Goal: Task Accomplishment & Management: Complete application form

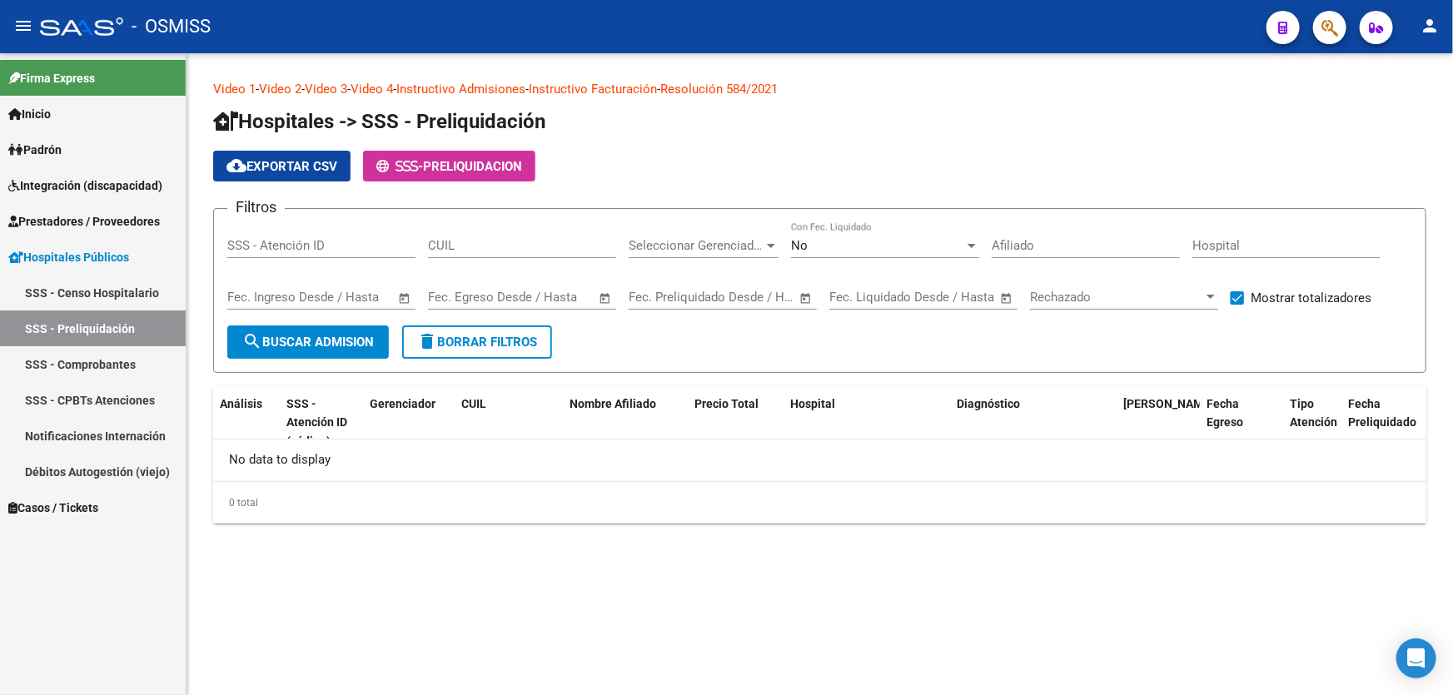
click at [99, 346] on link "SSS - Comprobantes" at bounding box center [93, 364] width 186 height 36
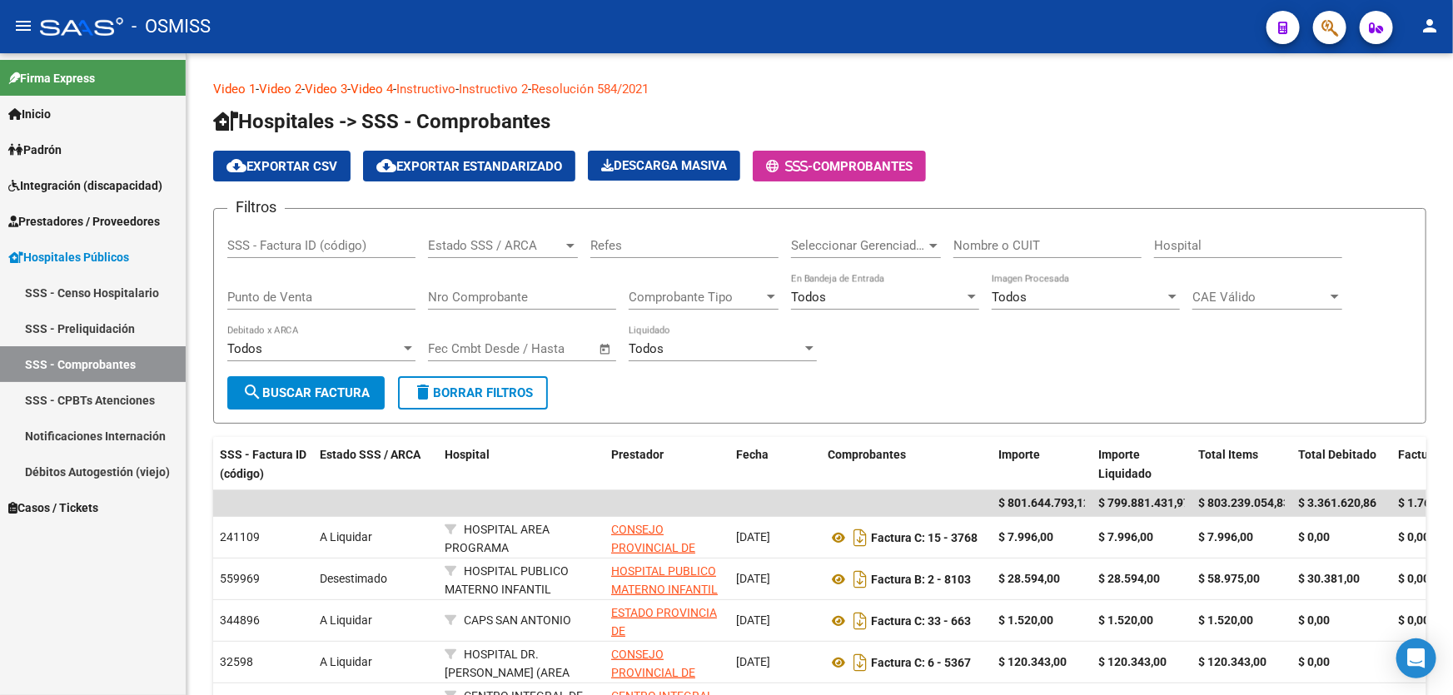
click at [127, 334] on link "SSS - Preliquidación" at bounding box center [93, 329] width 186 height 36
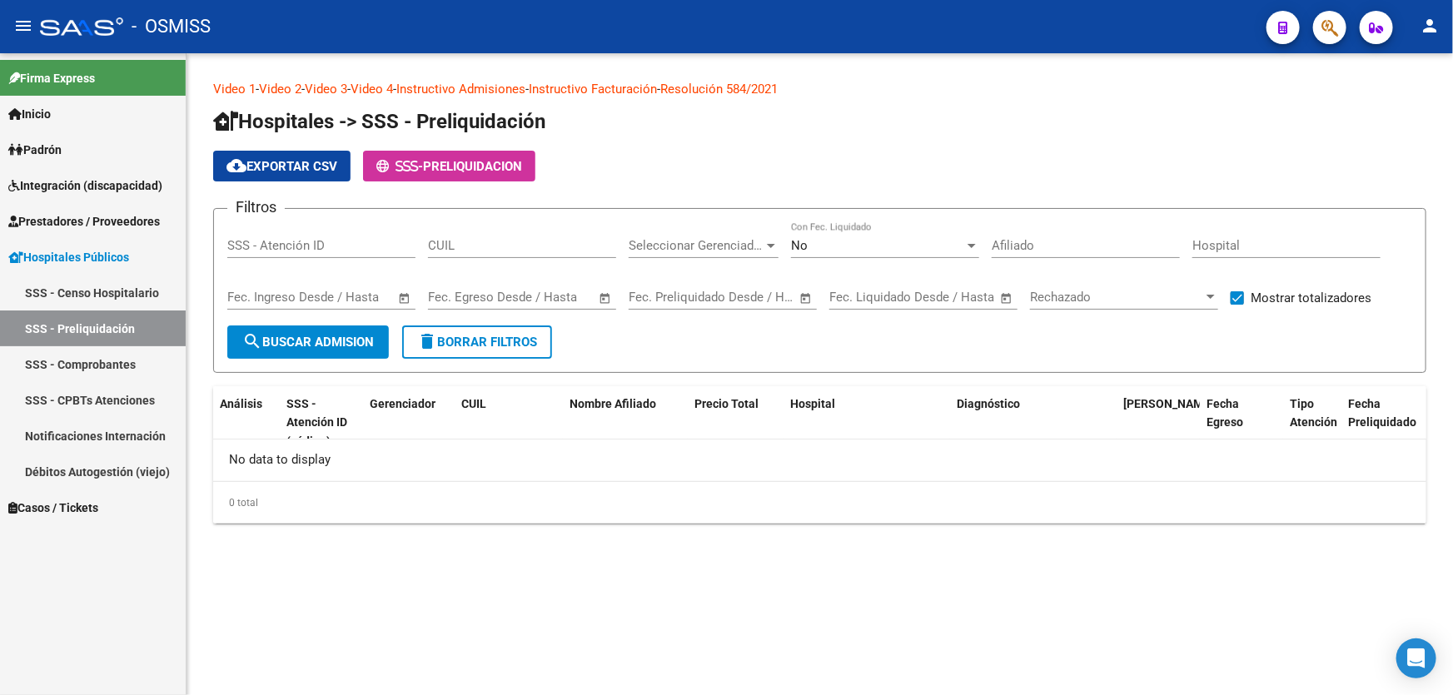
click at [146, 218] on span "Prestadores / Proveedores" at bounding box center [84, 221] width 152 height 18
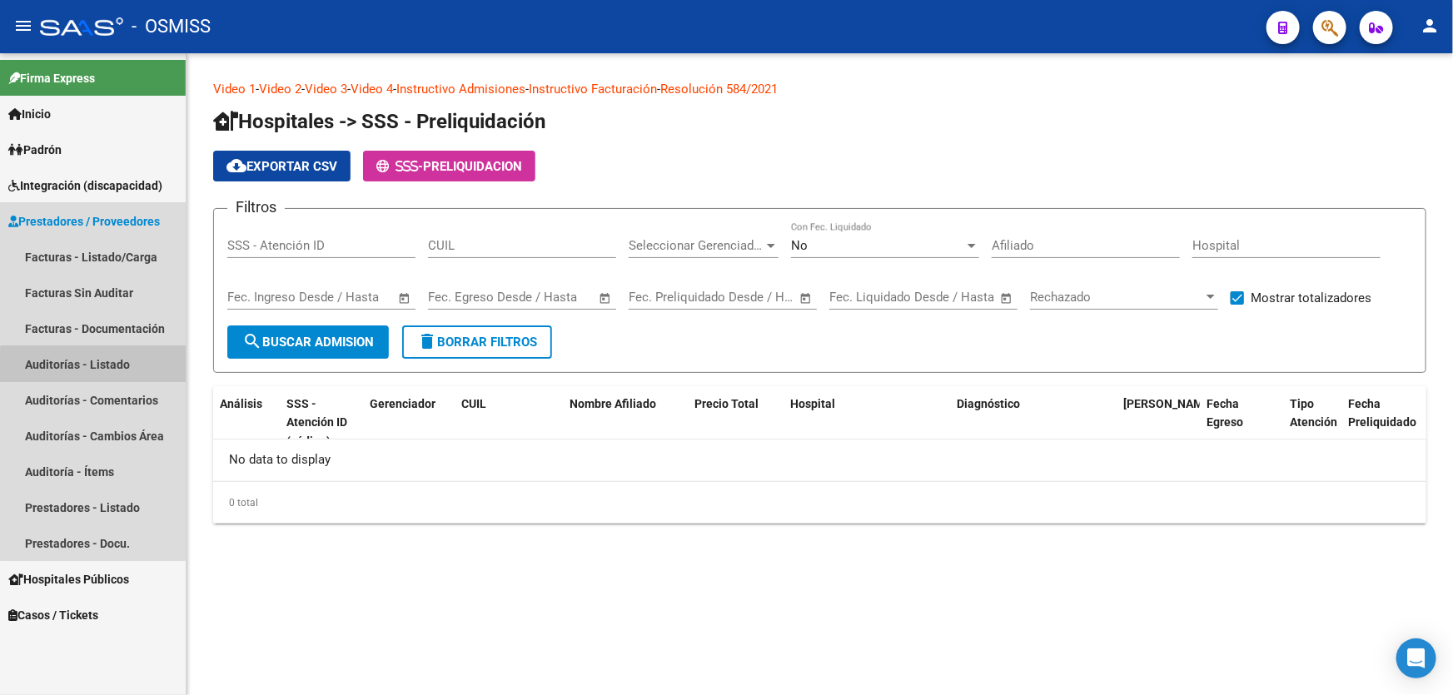
click at [137, 369] on link "Auditorías - Listado" at bounding box center [93, 364] width 186 height 36
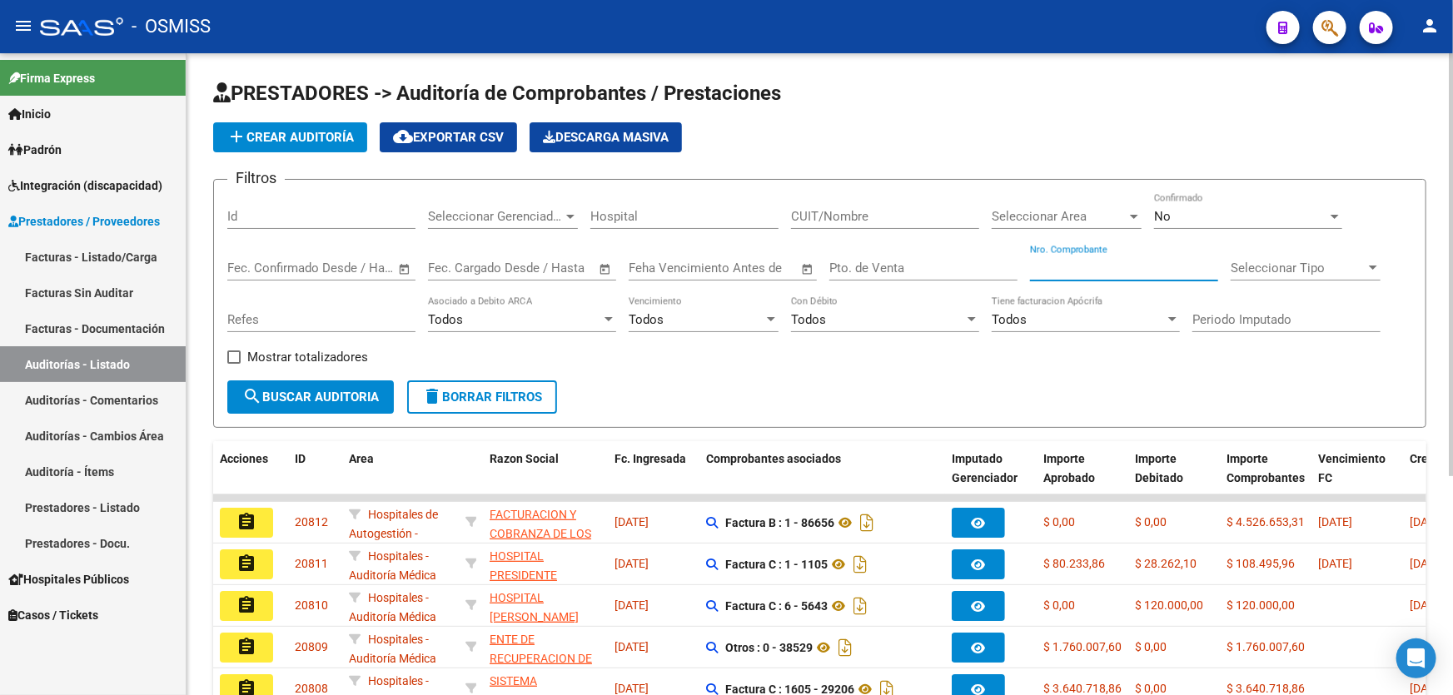
click at [1116, 261] on input "Nro. Comprobante" at bounding box center [1124, 268] width 188 height 15
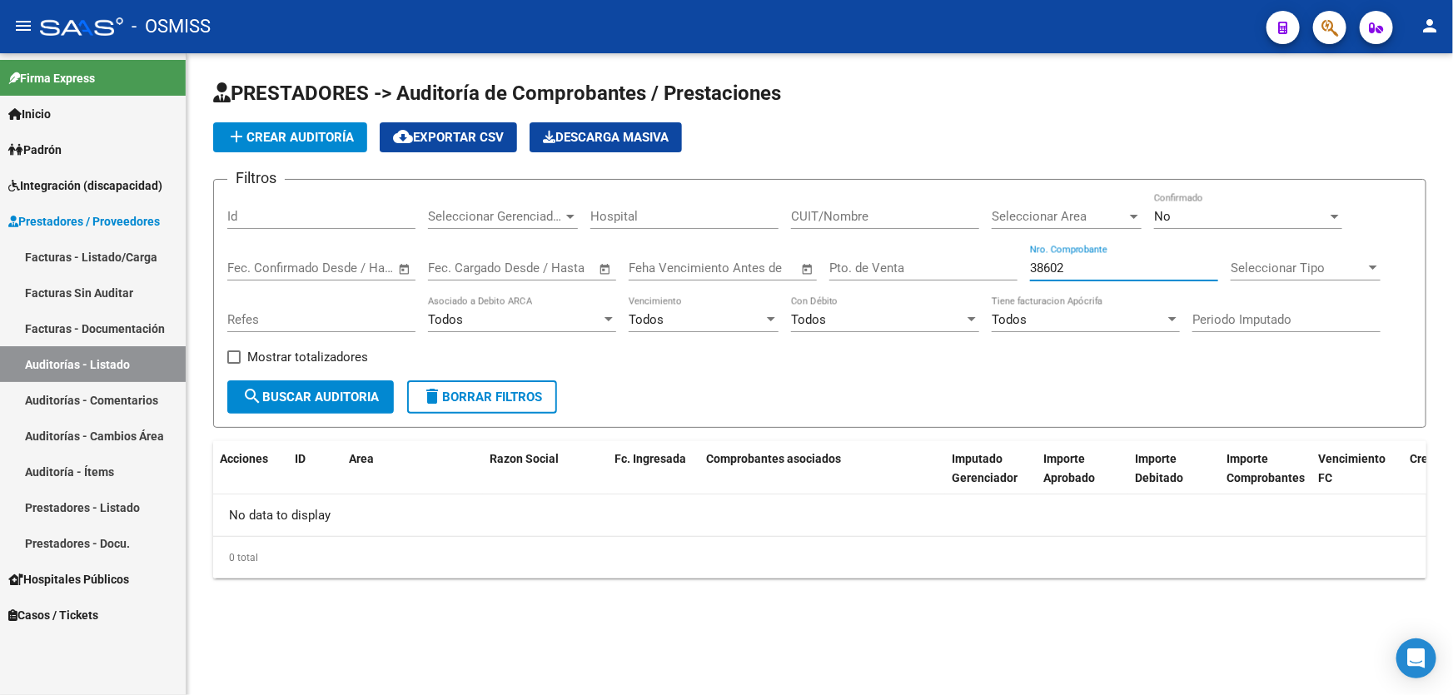
type input "38602"
click at [275, 146] on button "add Crear Auditoría" at bounding box center [290, 137] width 154 height 30
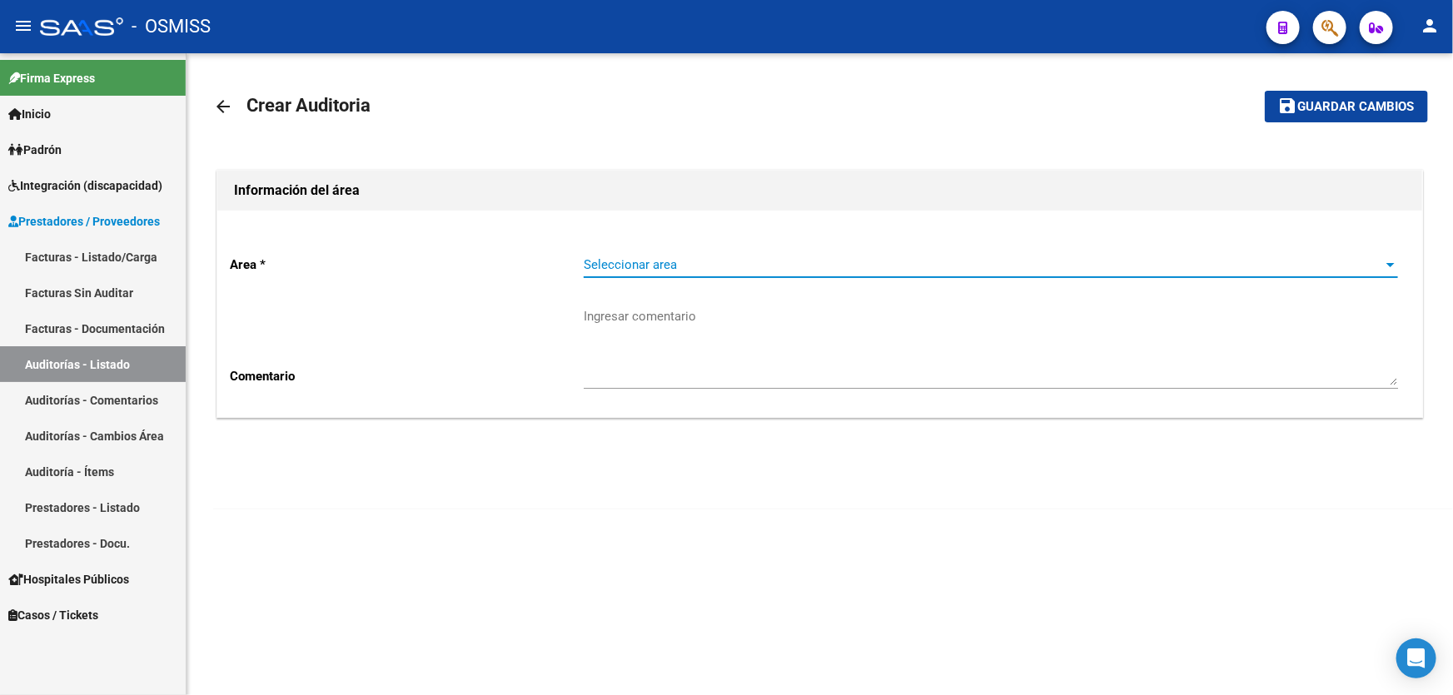
click at [596, 260] on span "Seleccionar area" at bounding box center [983, 264] width 799 height 15
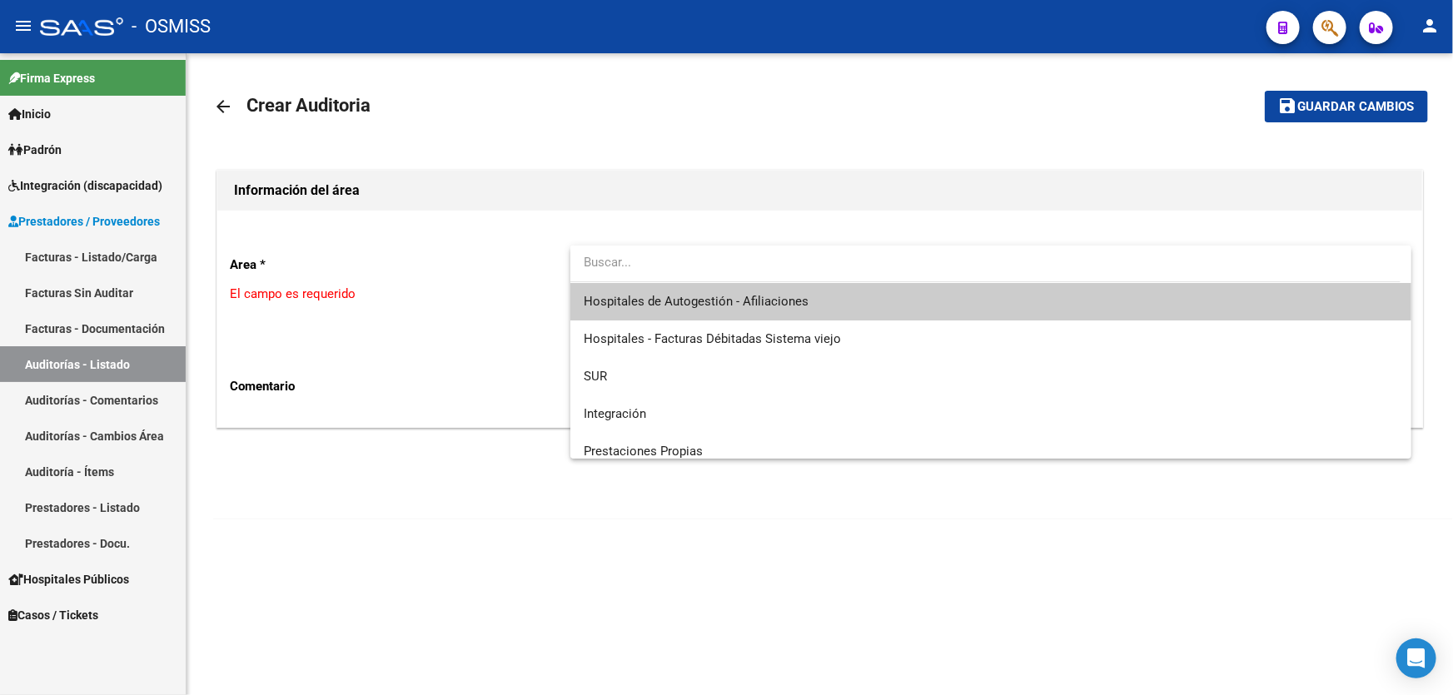
click at [698, 281] on input "dropdown search" at bounding box center [985, 262] width 830 height 37
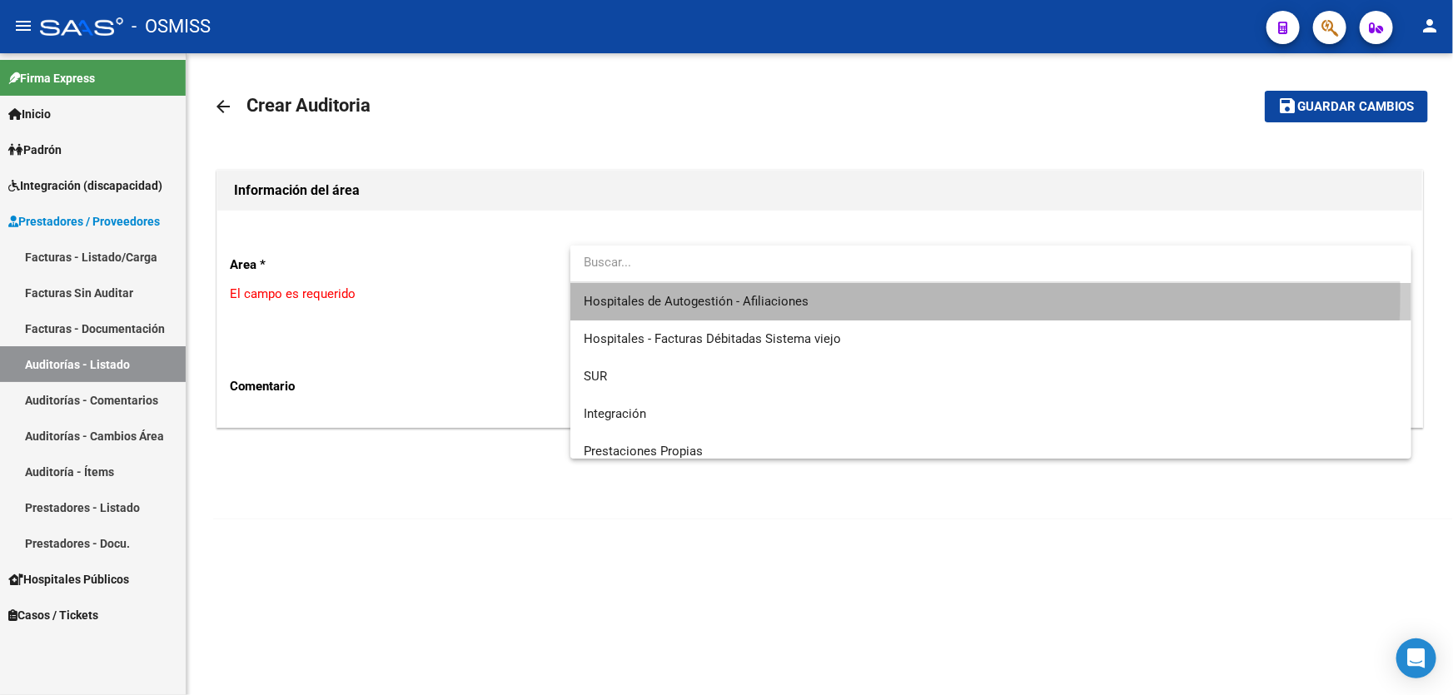
click at [699, 291] on span "Hospitales de Autogestión - Afiliaciones" at bounding box center [991, 301] width 814 height 37
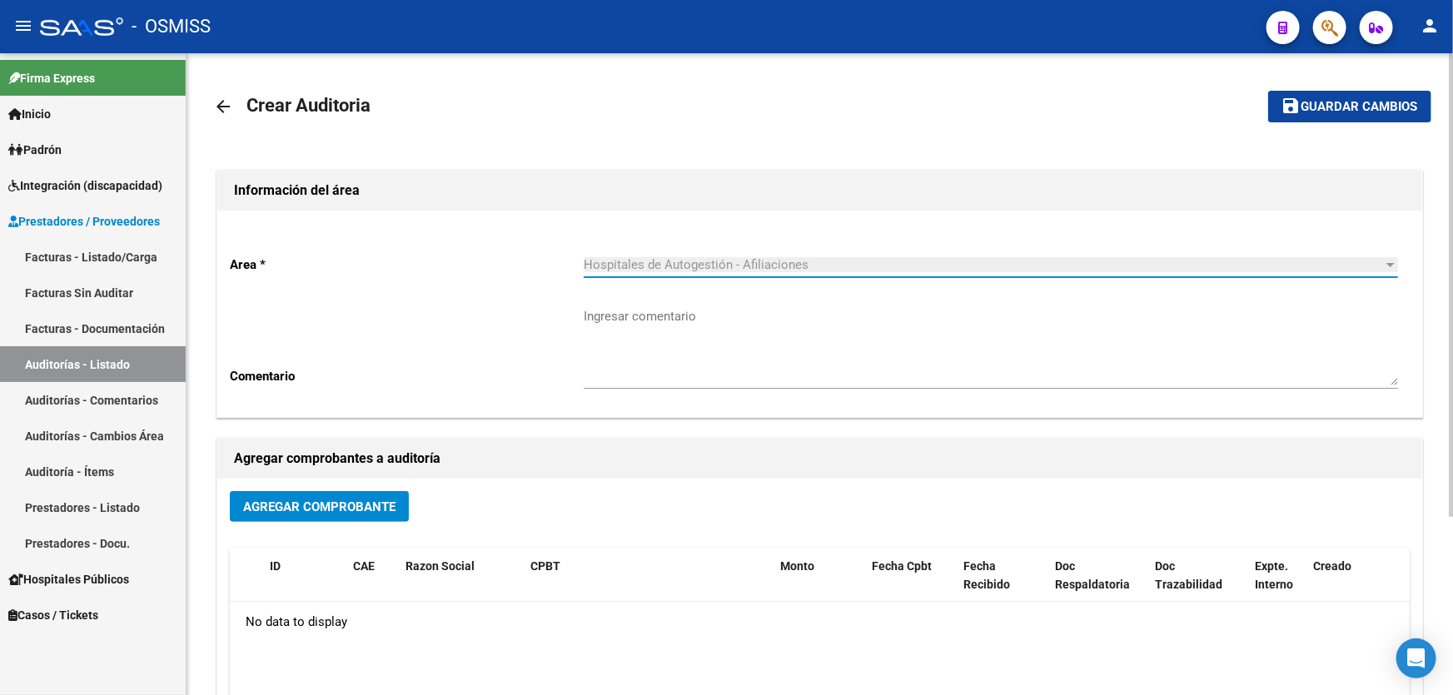
click at [311, 505] on span "Agregar Comprobante" at bounding box center [319, 507] width 152 height 15
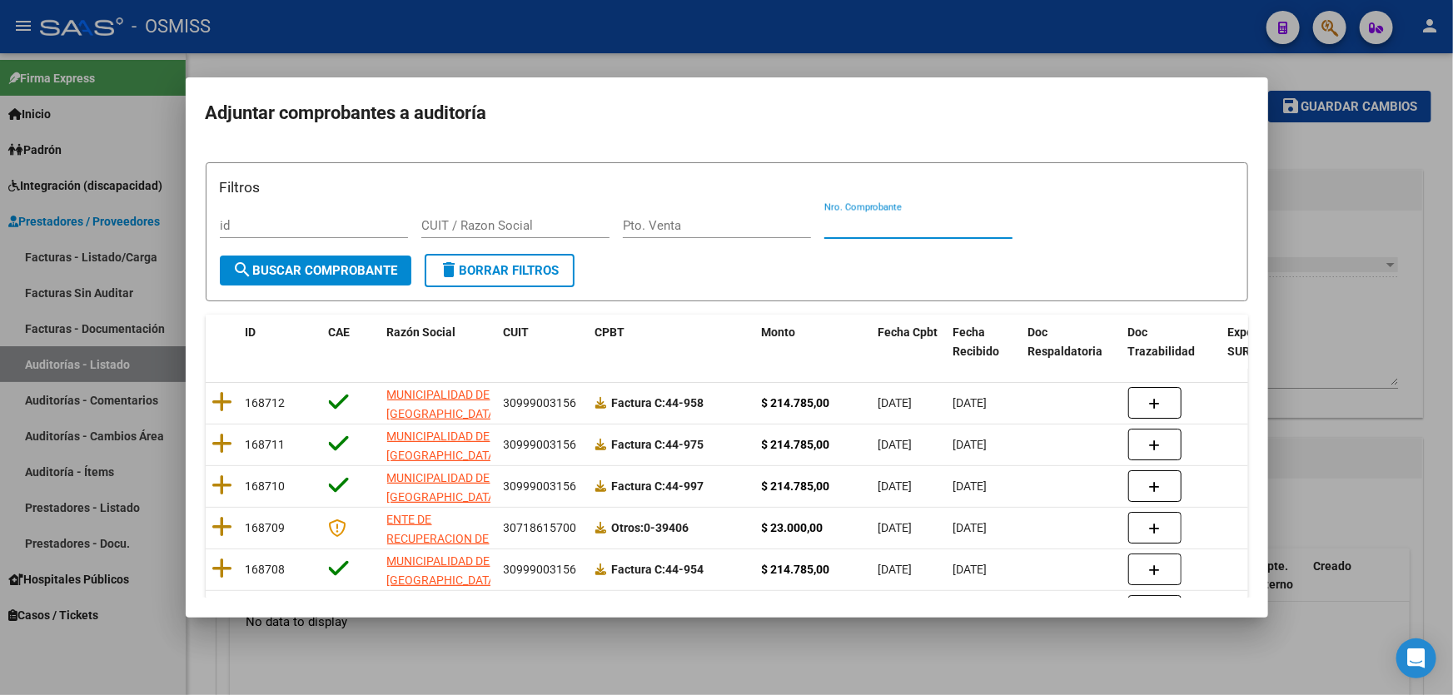
click at [923, 231] on input "Nro. Comprobante" at bounding box center [918, 225] width 188 height 15
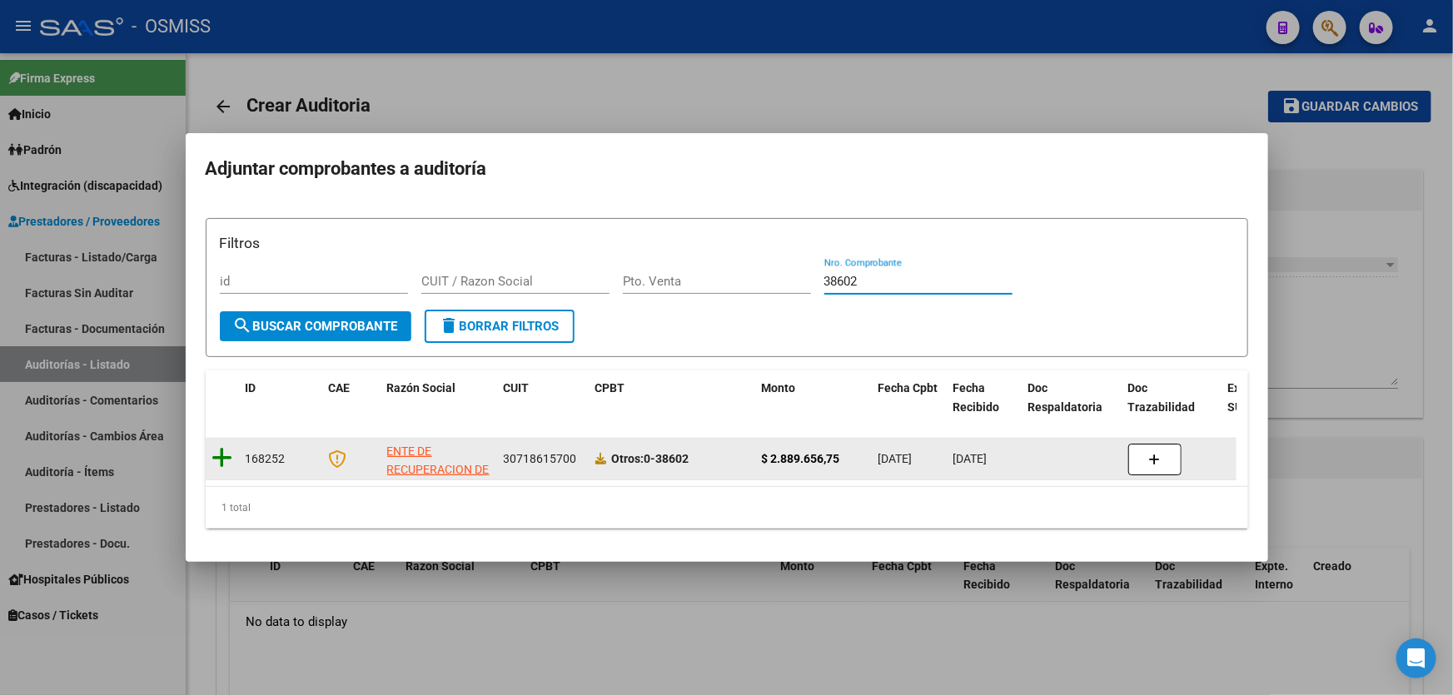
type input "38602"
click at [216, 460] on icon at bounding box center [222, 457] width 21 height 23
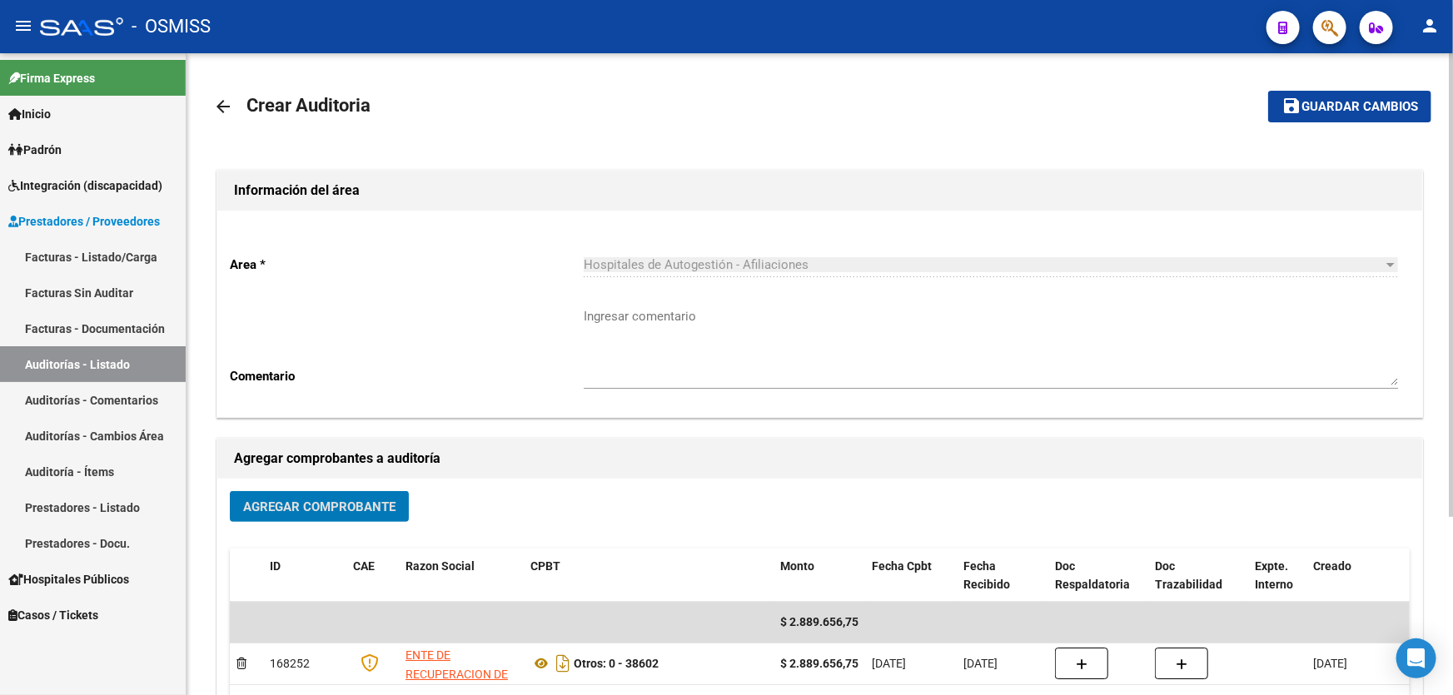
click at [1320, 97] on button "save Guardar cambios" at bounding box center [1349, 106] width 163 height 31
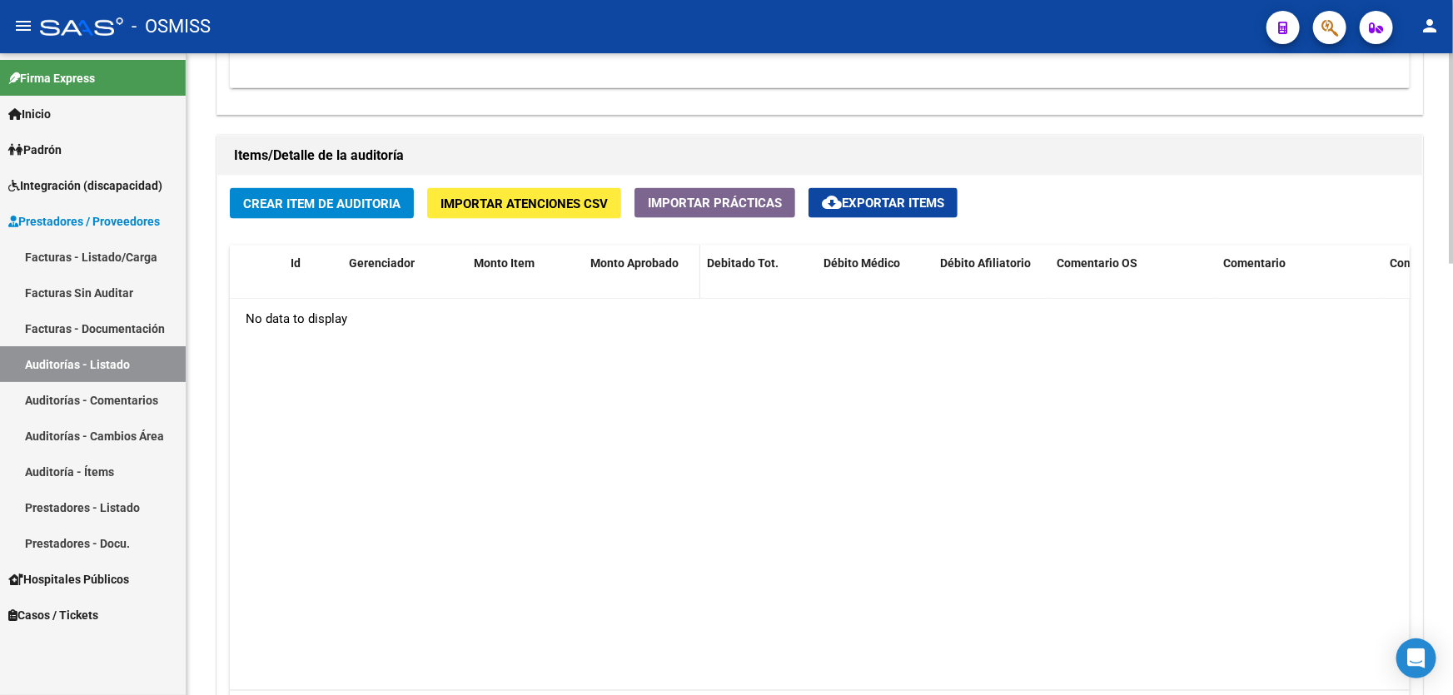
scroll to position [1135, 0]
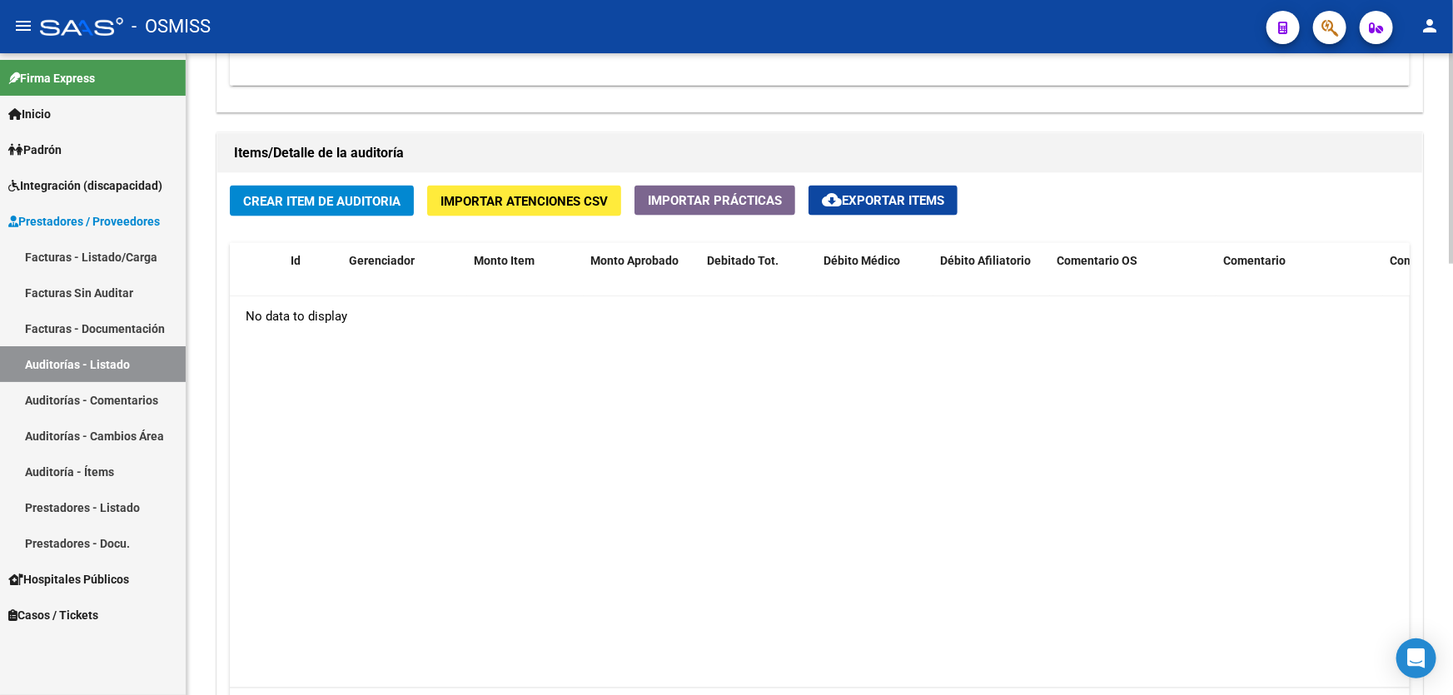
click at [419, 196] on div "Crear Item de Auditoria Importar Atenciones CSV Importar Prácticas cloud_downlo…" at bounding box center [819, 464] width 1205 height 583
click at [420, 197] on div "Crear Item de Auditoria Importar Atenciones CSV Importar Prácticas cloud_downlo…" at bounding box center [819, 464] width 1205 height 583
click at [365, 186] on button "Crear Item de Auditoria" at bounding box center [322, 201] width 184 height 31
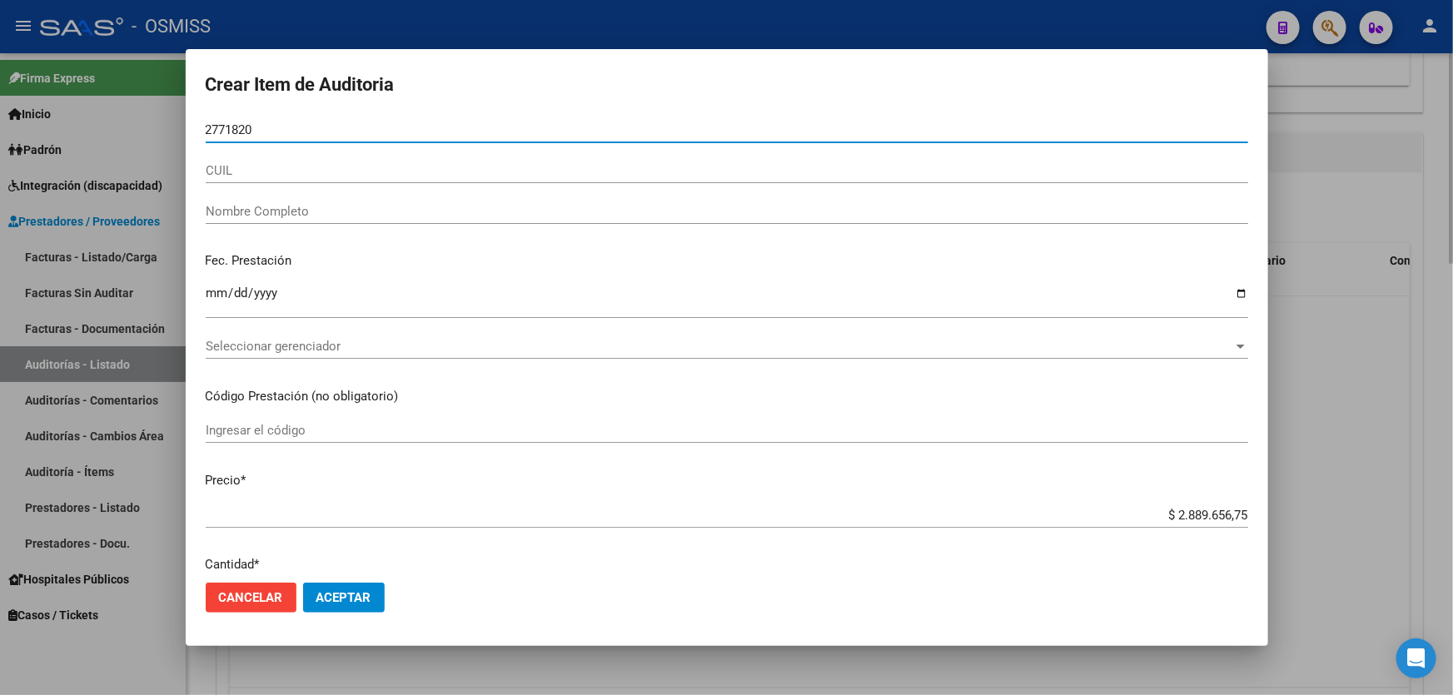
type input "27718208"
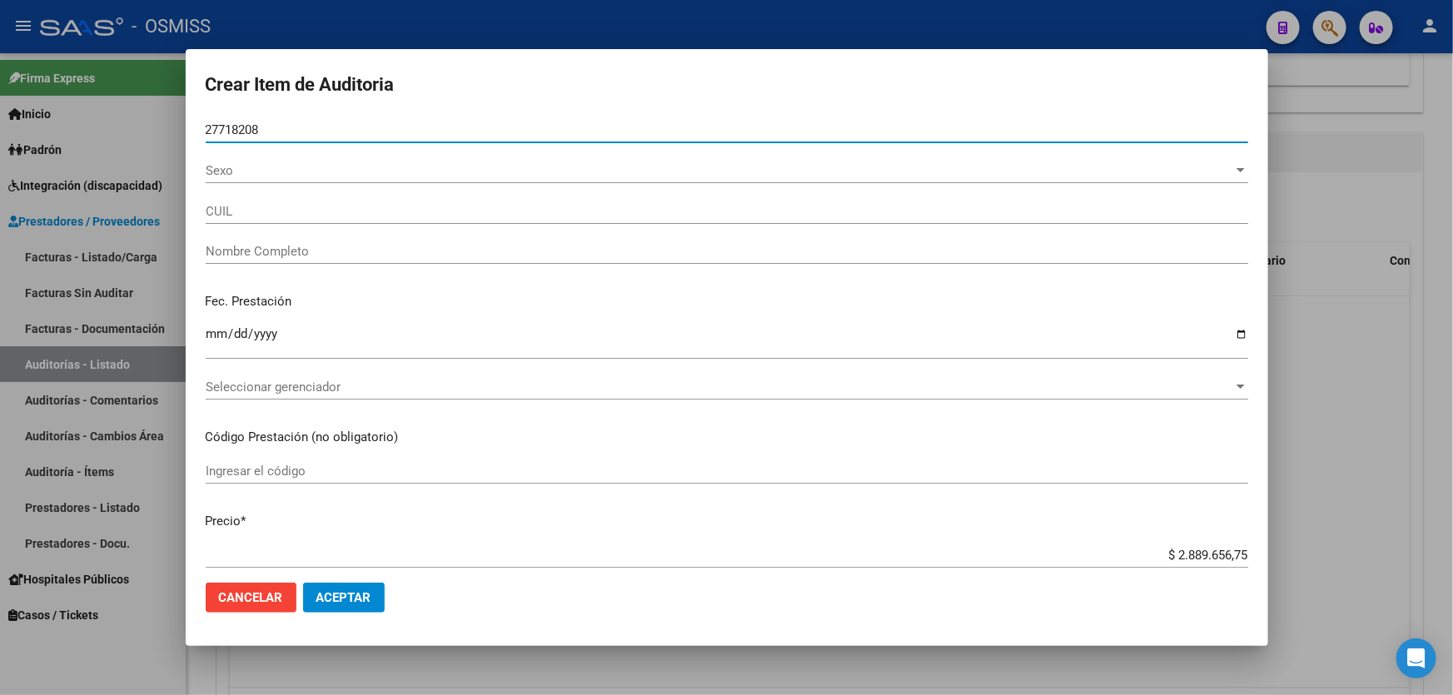
type input "20277182085"
type input "MONTIVEROS [PERSON_NAME]"
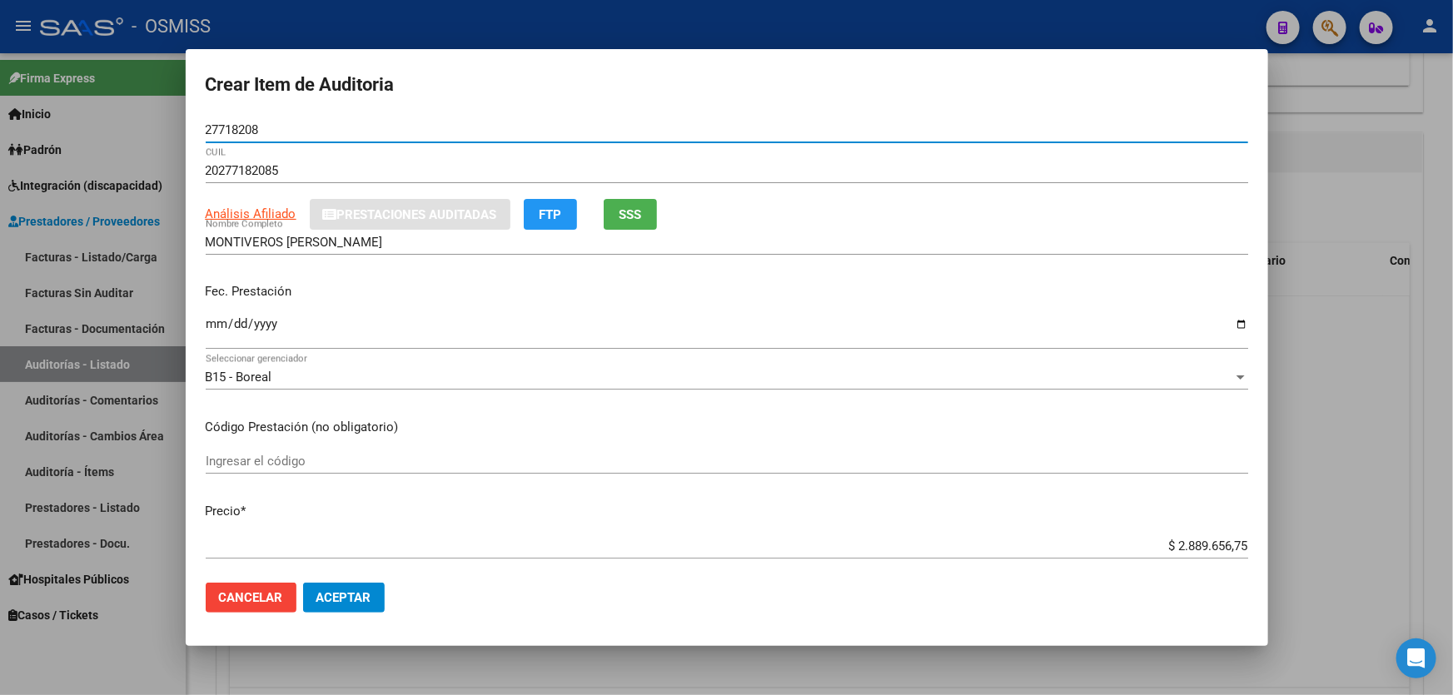
type input "27718208"
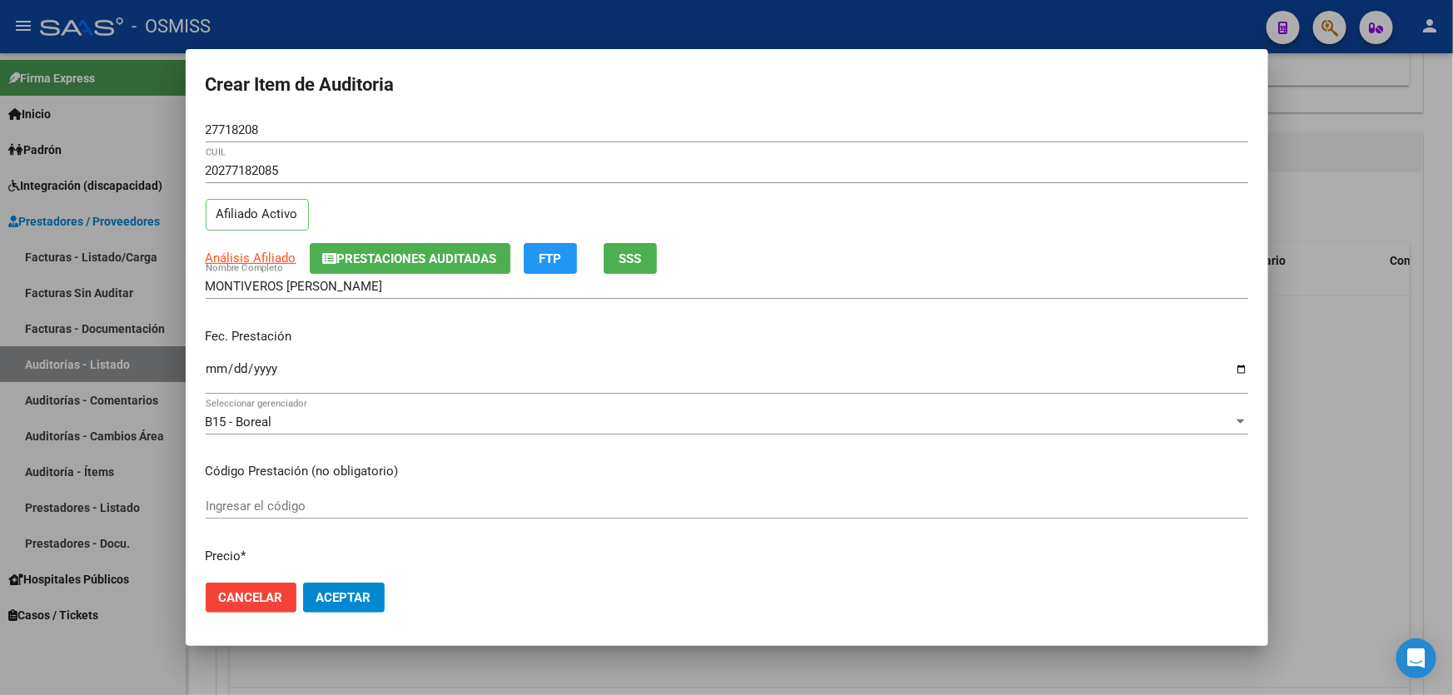
drag, startPoint x: 230, startPoint y: 322, endPoint x: 212, endPoint y: 366, distance: 46.7
click at [228, 322] on div "Fec. Prestación Ingresar la fecha" at bounding box center [727, 362] width 1042 height 95
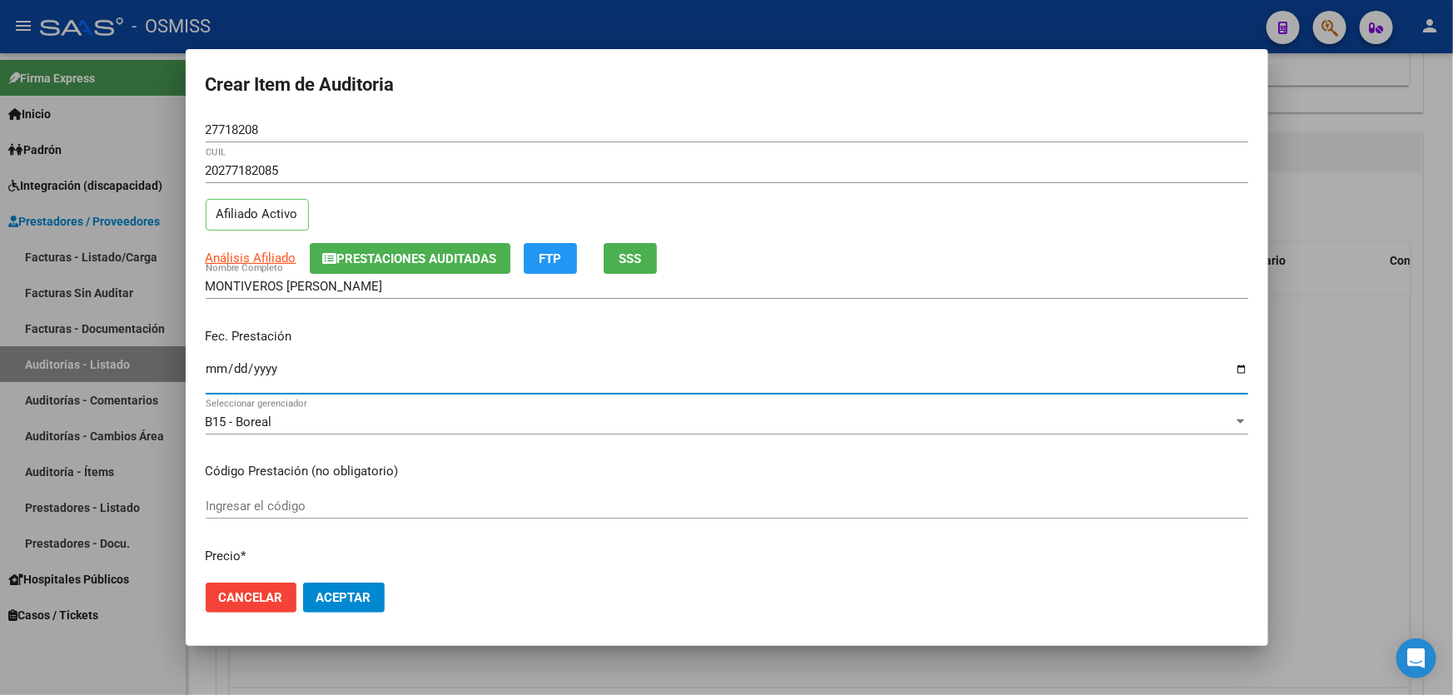
click at [207, 382] on input "Ingresar la fecha" at bounding box center [727, 375] width 1042 height 27
type input "[DATE]"
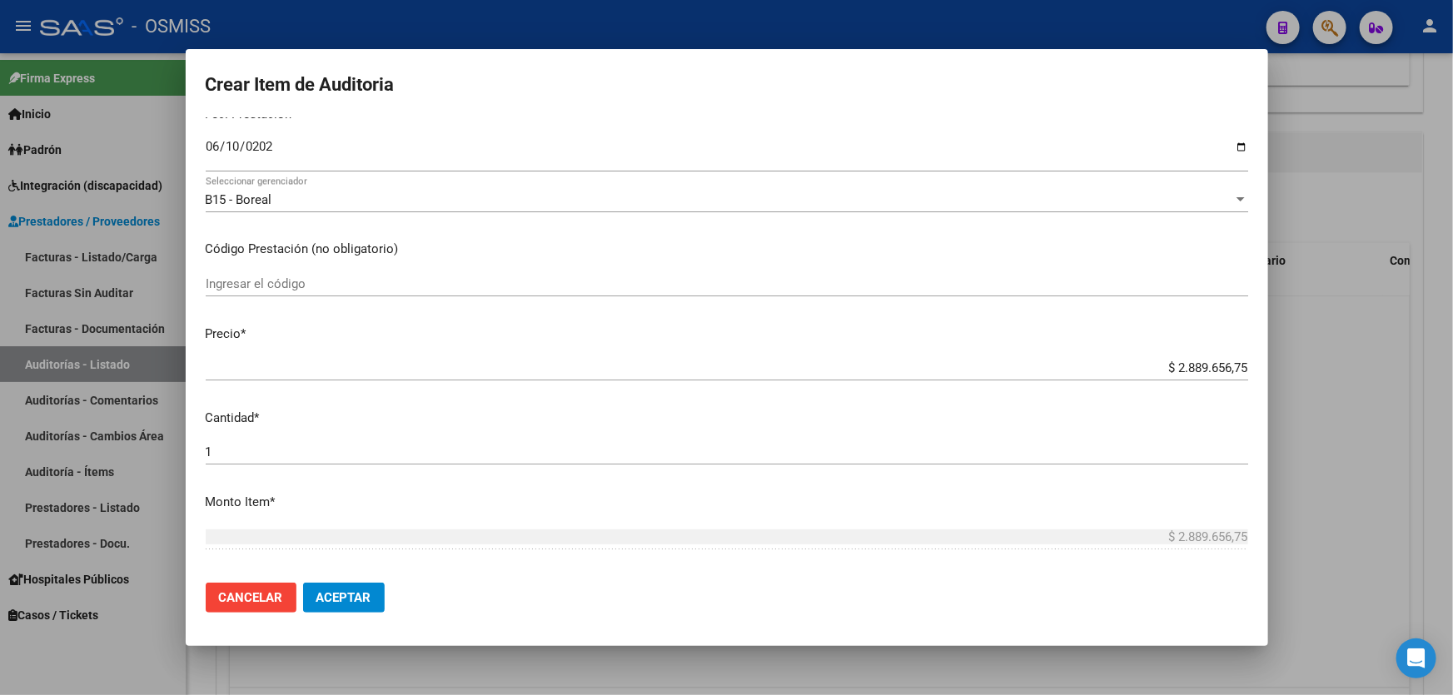
scroll to position [378, 0]
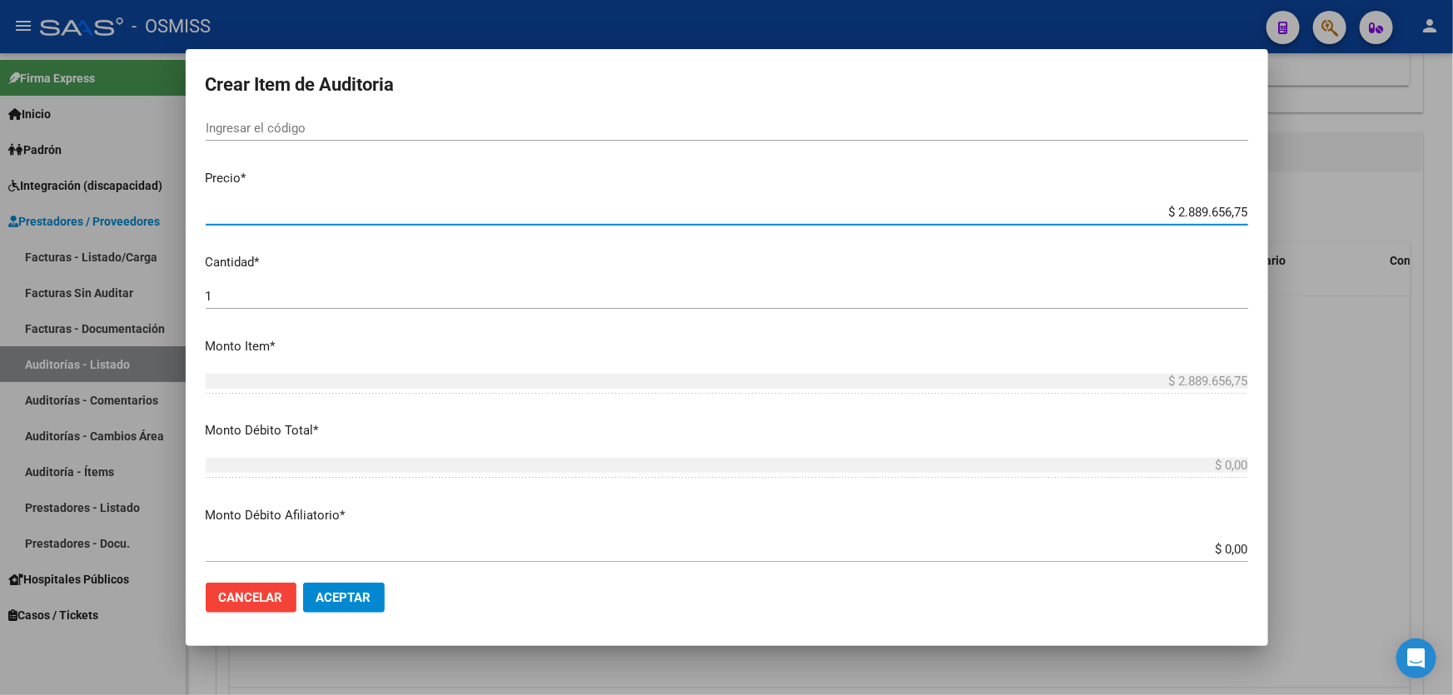
drag, startPoint x: 1138, startPoint y: 207, endPoint x: 1452, endPoint y: 117, distance: 326.7
click at [1452, 125] on div "Crear Item de Auditoria 27718208 Nro Documento 20277182085 CUIL Afiliado Activo…" at bounding box center [726, 347] width 1453 height 695
type input "$ 0,01"
type input "$ 0,18"
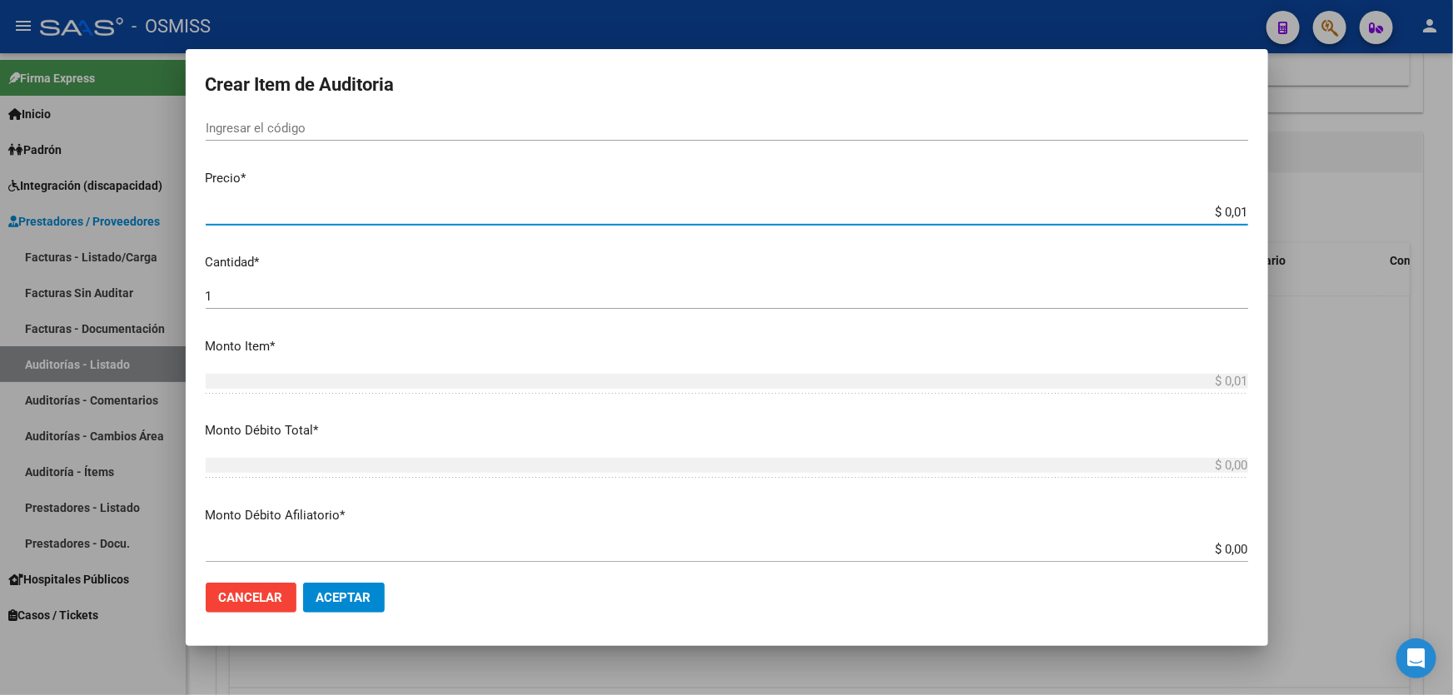
type input "$ 0,18"
type input "$ 1,80"
type input "$ 18,00"
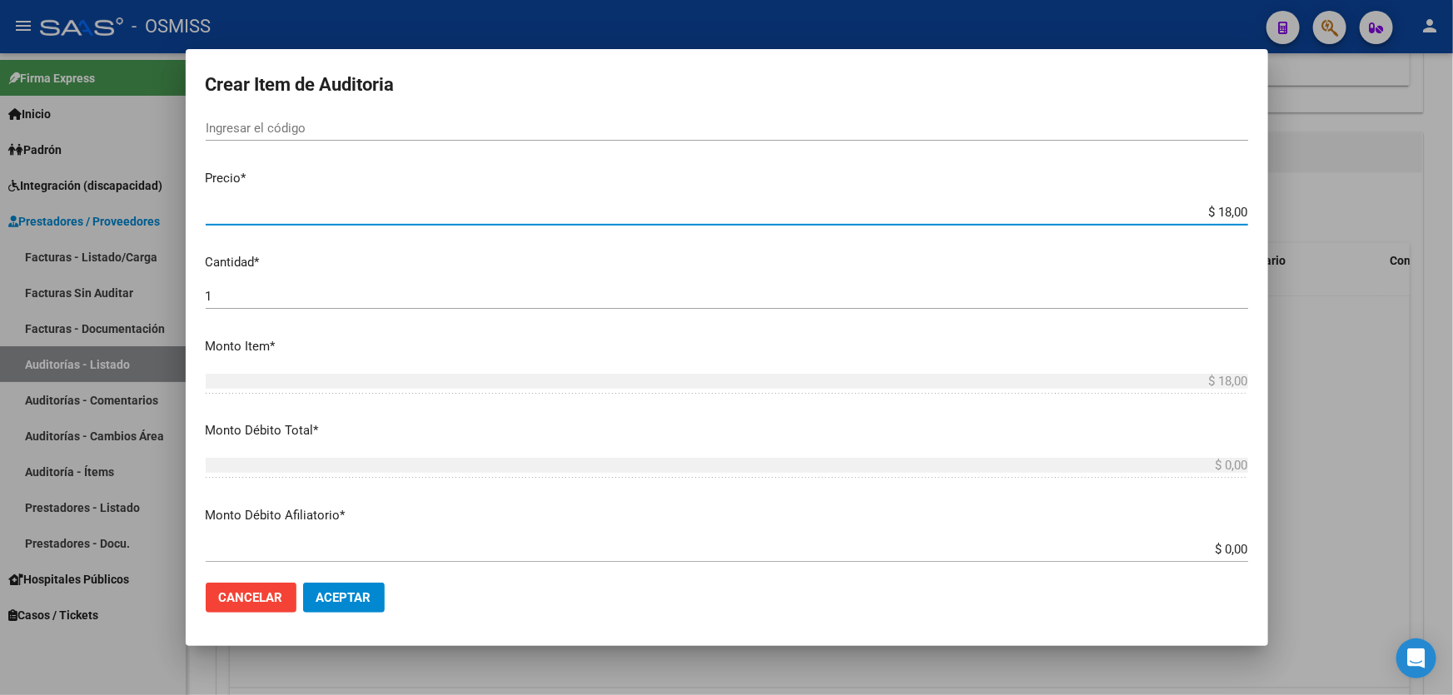
type input "$ 180,00"
type input "$ 1.800,00"
type input "$ 18.000,00"
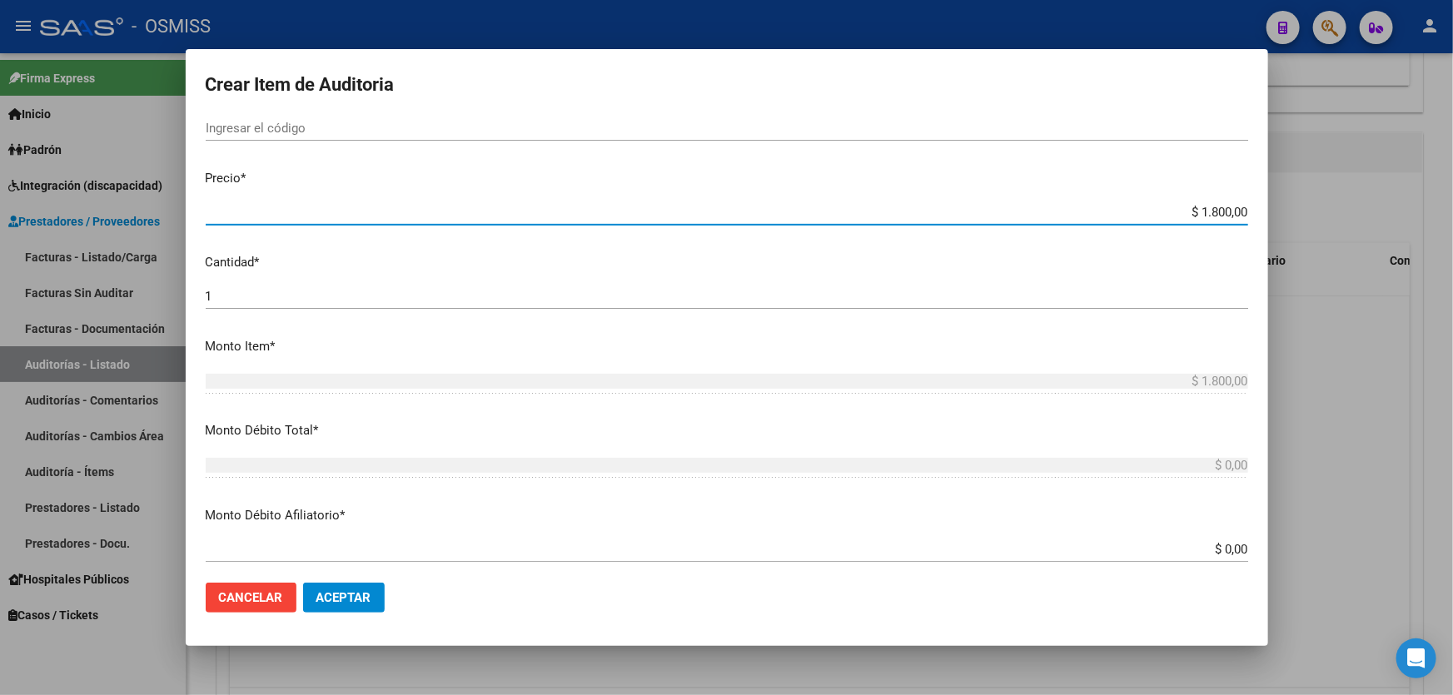
type input "$ 18.000,00"
click at [335, 619] on mat-dialog-actions "Cancelar Aceptar" at bounding box center [727, 597] width 1042 height 57
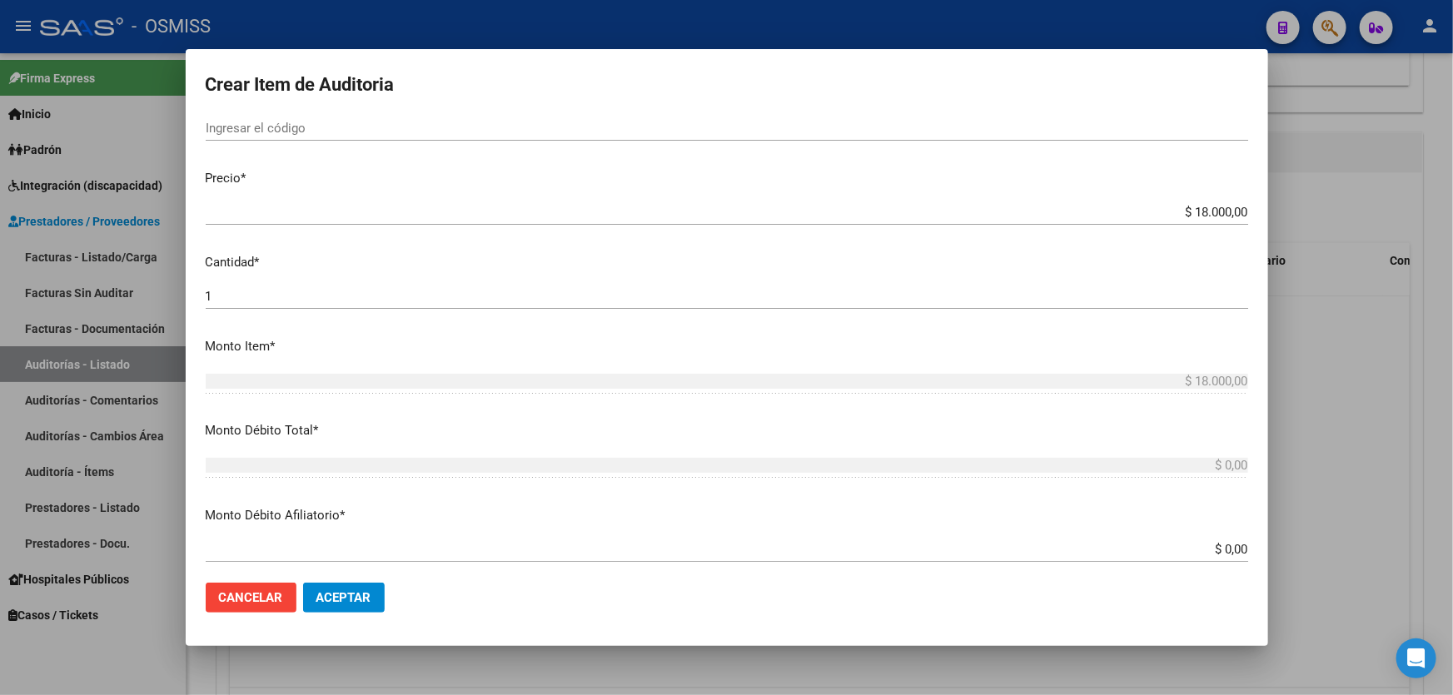
click at [336, 612] on button "Aceptar" at bounding box center [344, 598] width 82 height 30
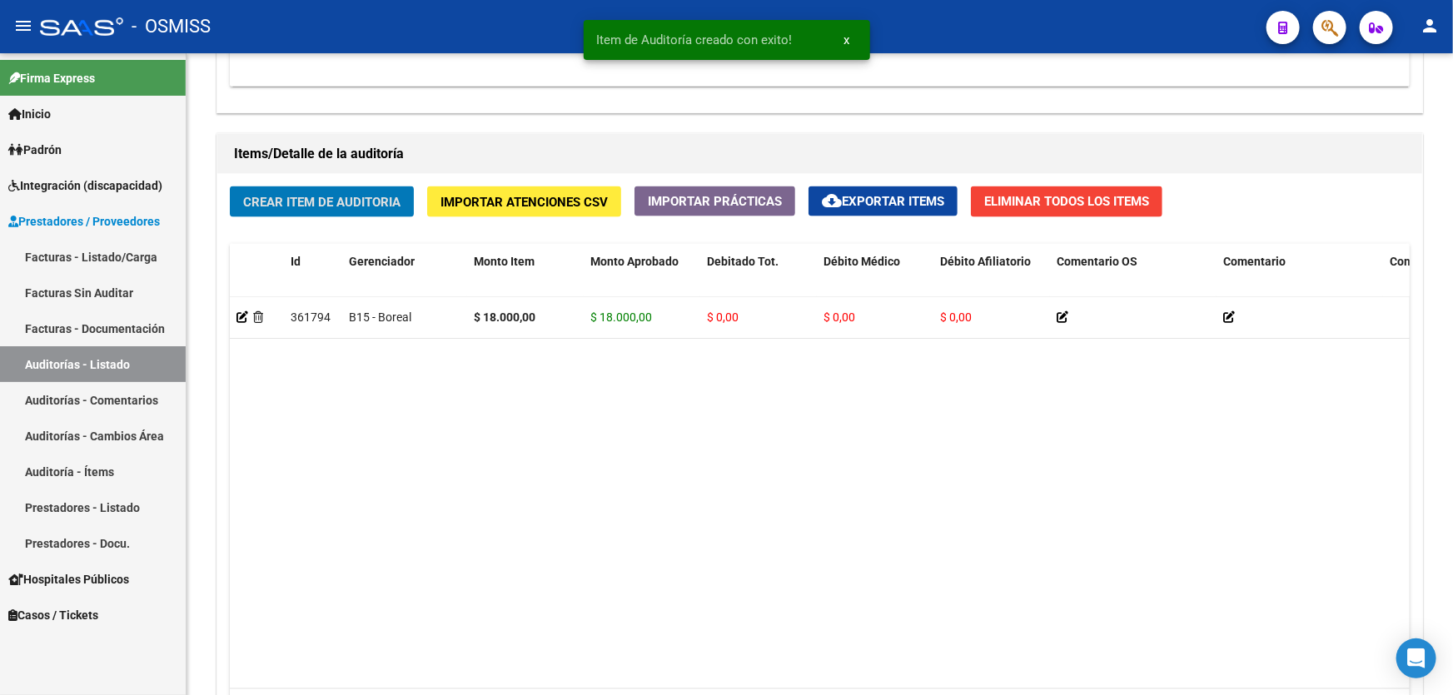
scroll to position [1136, 0]
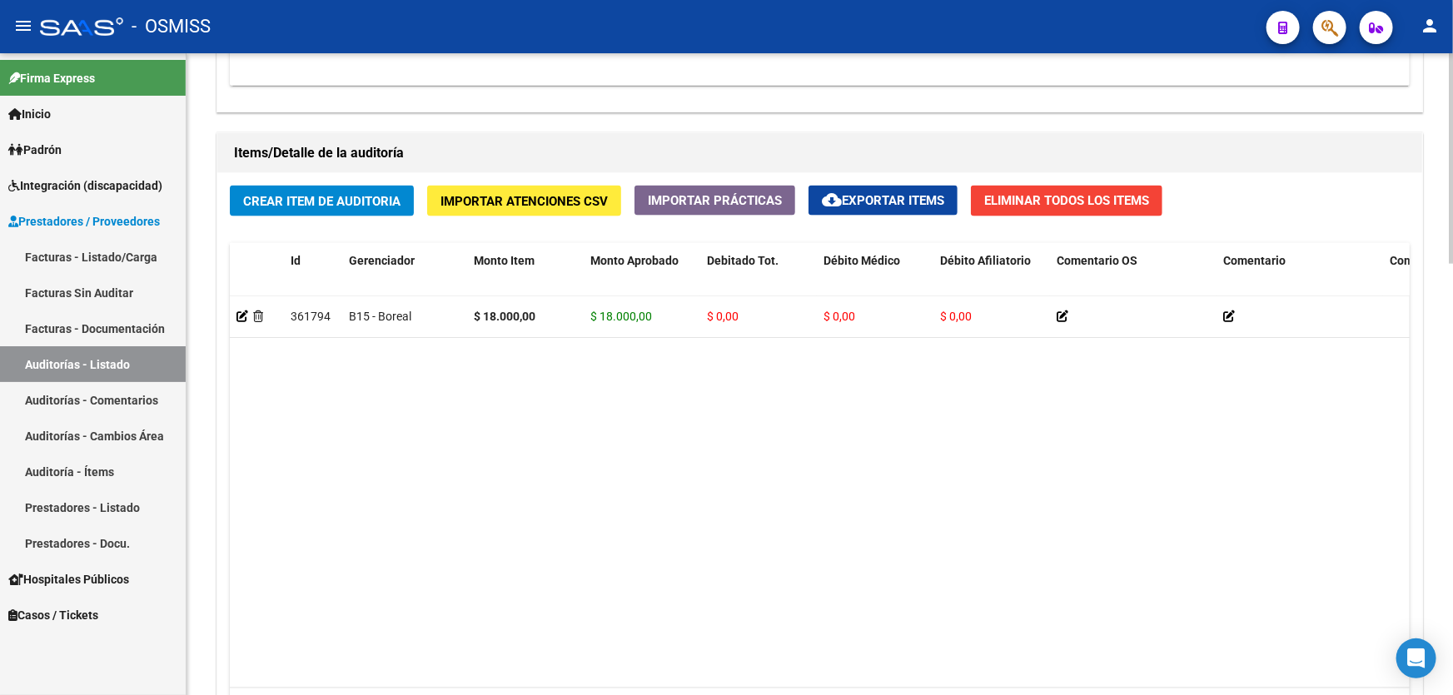
click at [403, 569] on datatable-body "361794 B15 - Boreal $ 18.000,00 $ 18.000,00 $ 0,00 $ 0,00 $ 0,00 20277182085 27…" at bounding box center [820, 492] width 1180 height 392
click at [306, 194] on span "Crear Item de Auditoria" at bounding box center [321, 201] width 157 height 15
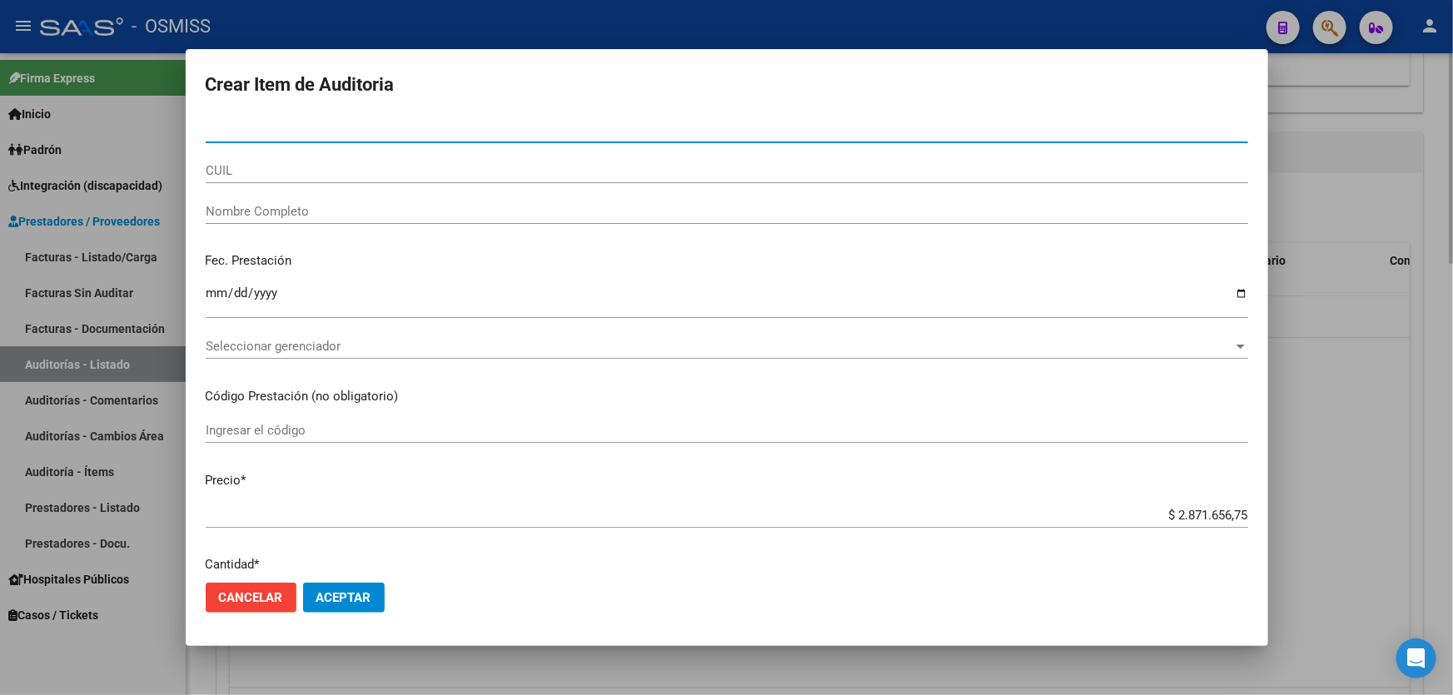
paste input "35926896"
type input "35926896"
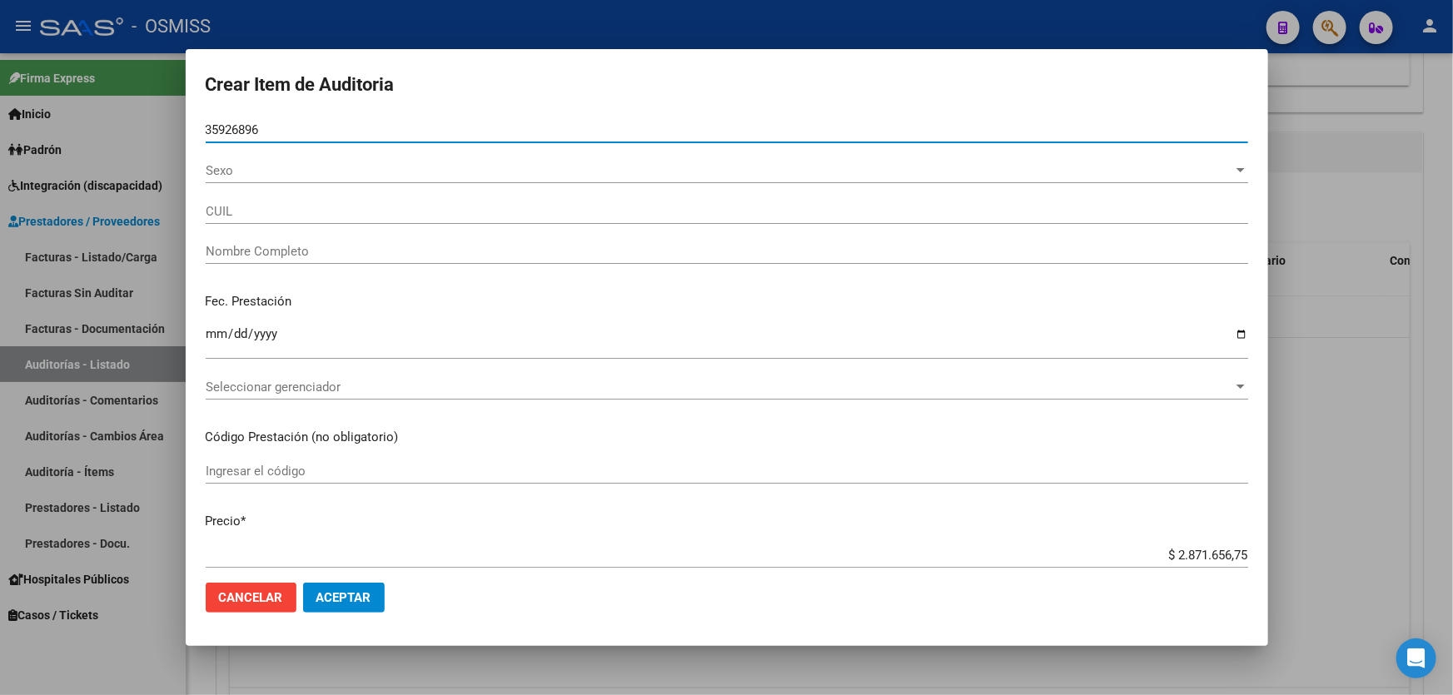
type input "20359268964"
type input "[PERSON_NAME]"
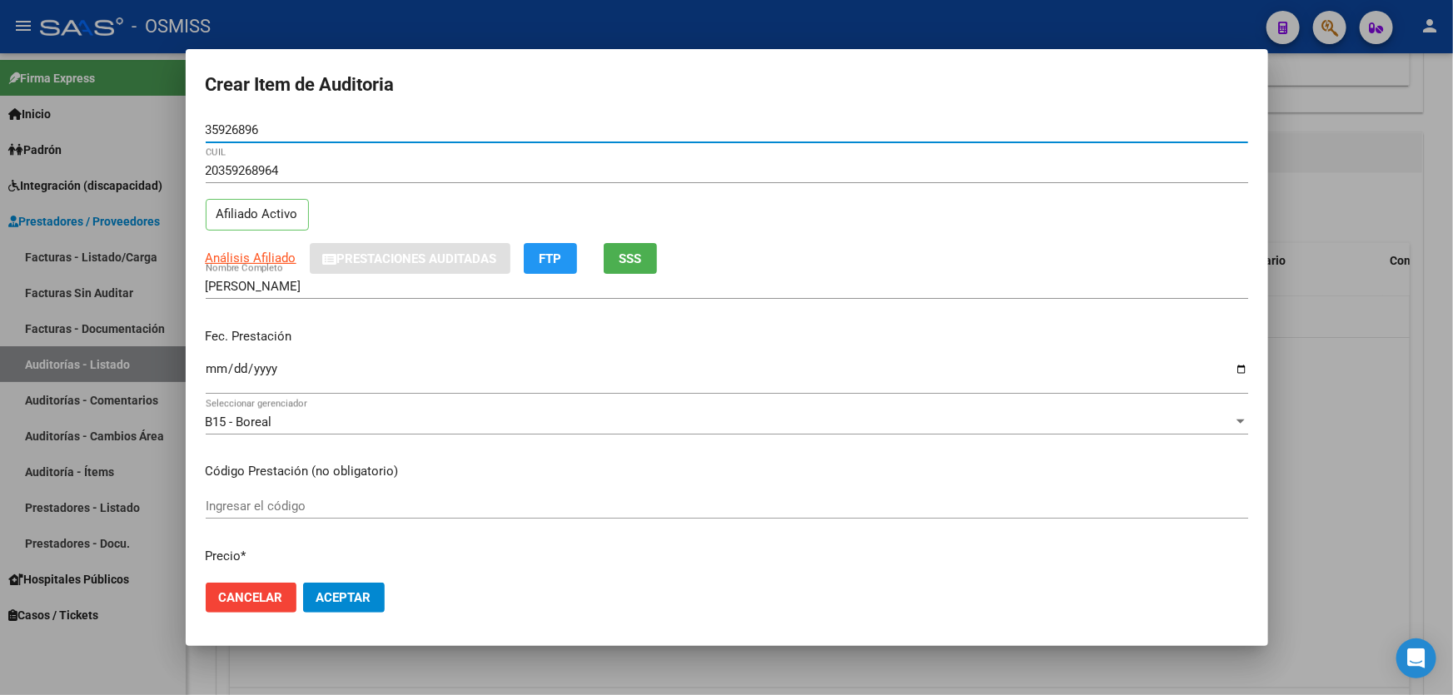
type input "35926896"
click at [216, 380] on input "Ingresar la fecha" at bounding box center [727, 375] width 1042 height 27
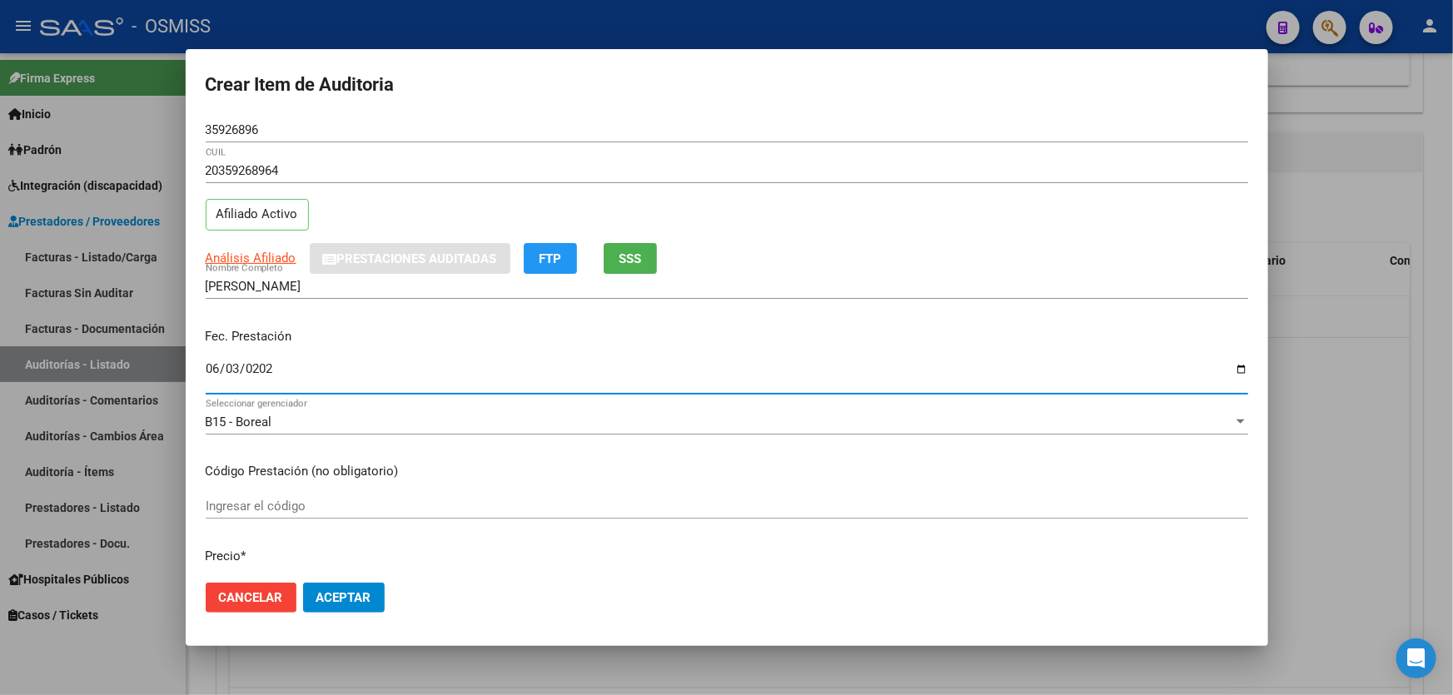
type input "[DATE]"
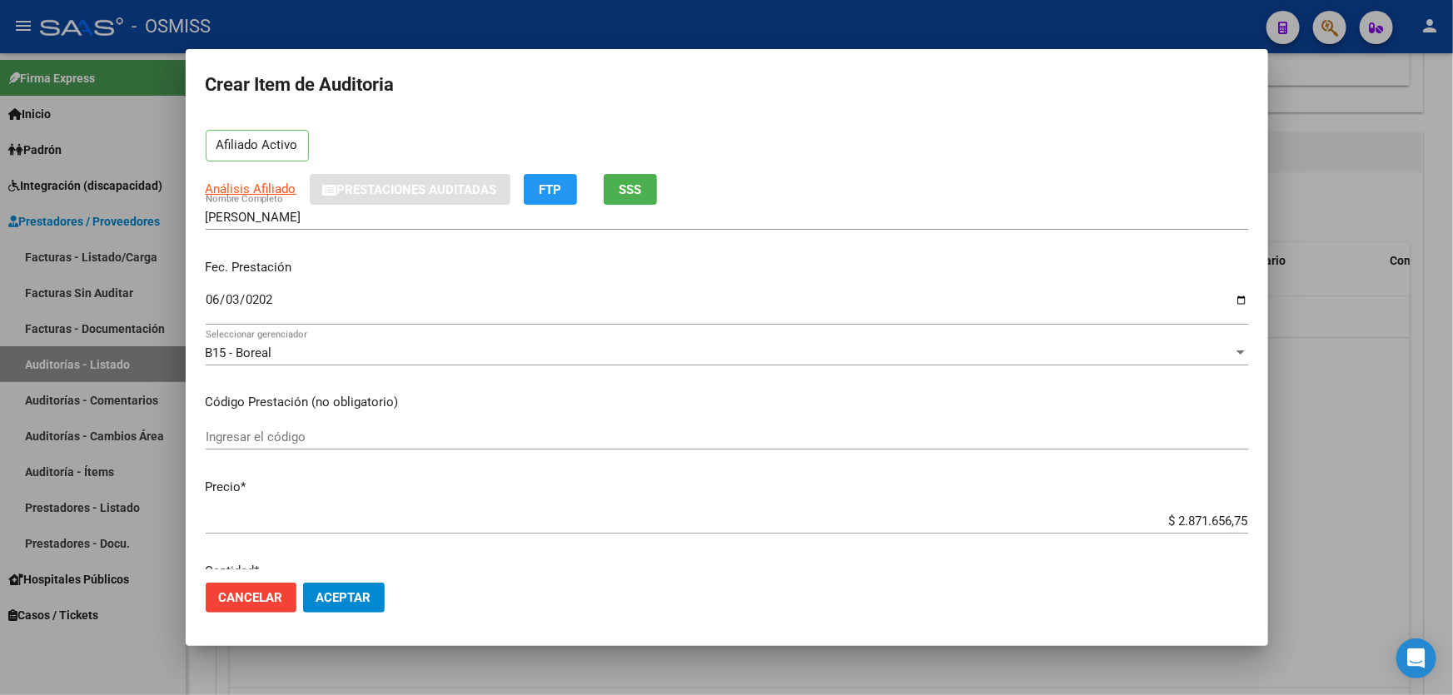
scroll to position [151, 0]
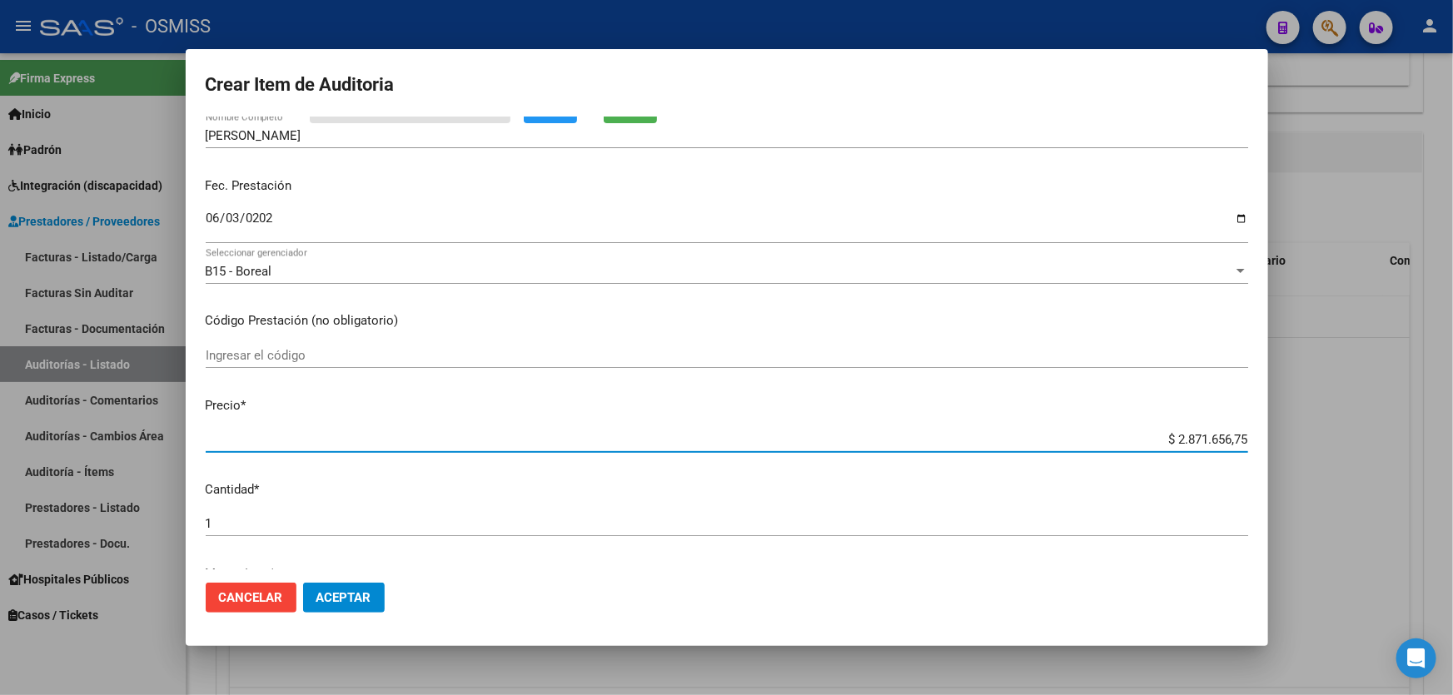
drag, startPoint x: 1131, startPoint y: 431, endPoint x: 1452, endPoint y: 399, distance: 323.0
click at [1452, 399] on div "Crear Item de Auditoria 35926896 Nro Documento 20359268964 CUIL Afiliado Activo…" at bounding box center [726, 347] width 1453 height 695
type input "$ 0,01"
type input "$ 0,18"
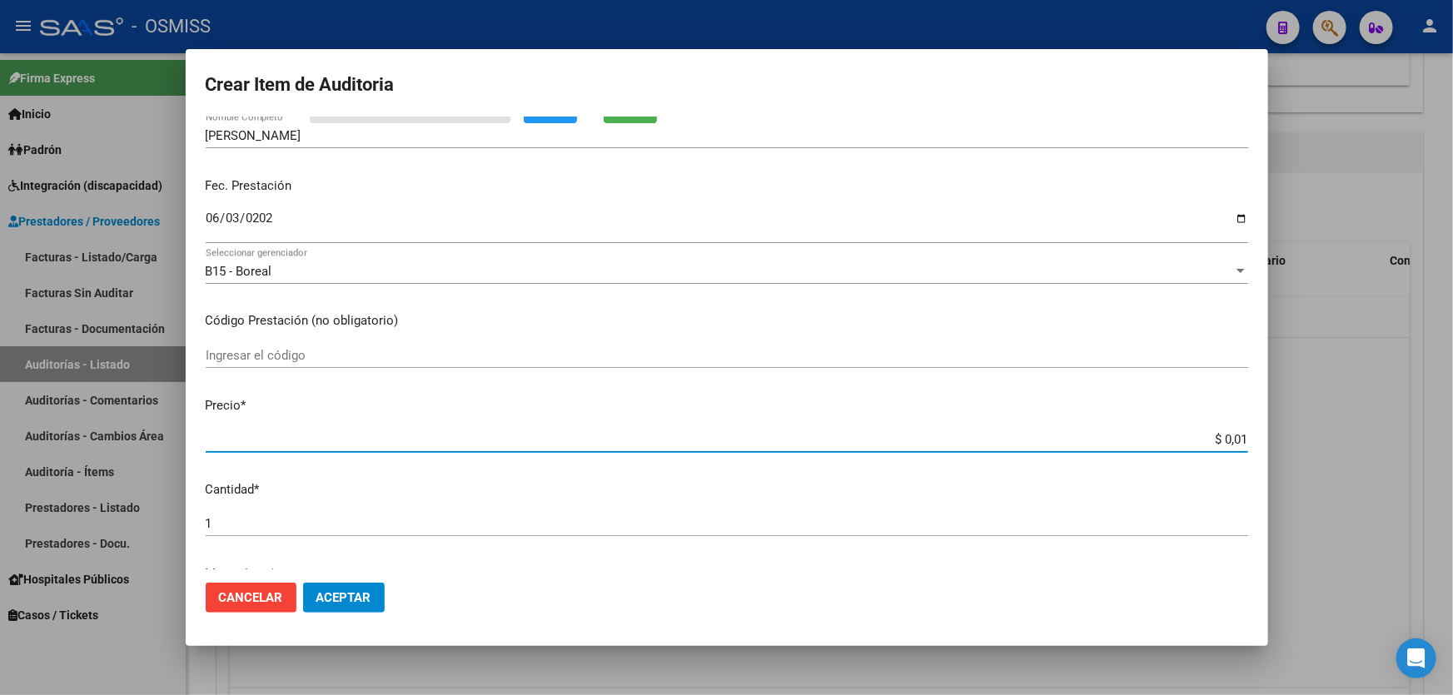
type input "$ 0,18"
type input "$ 1,80"
type input "$ 18,00"
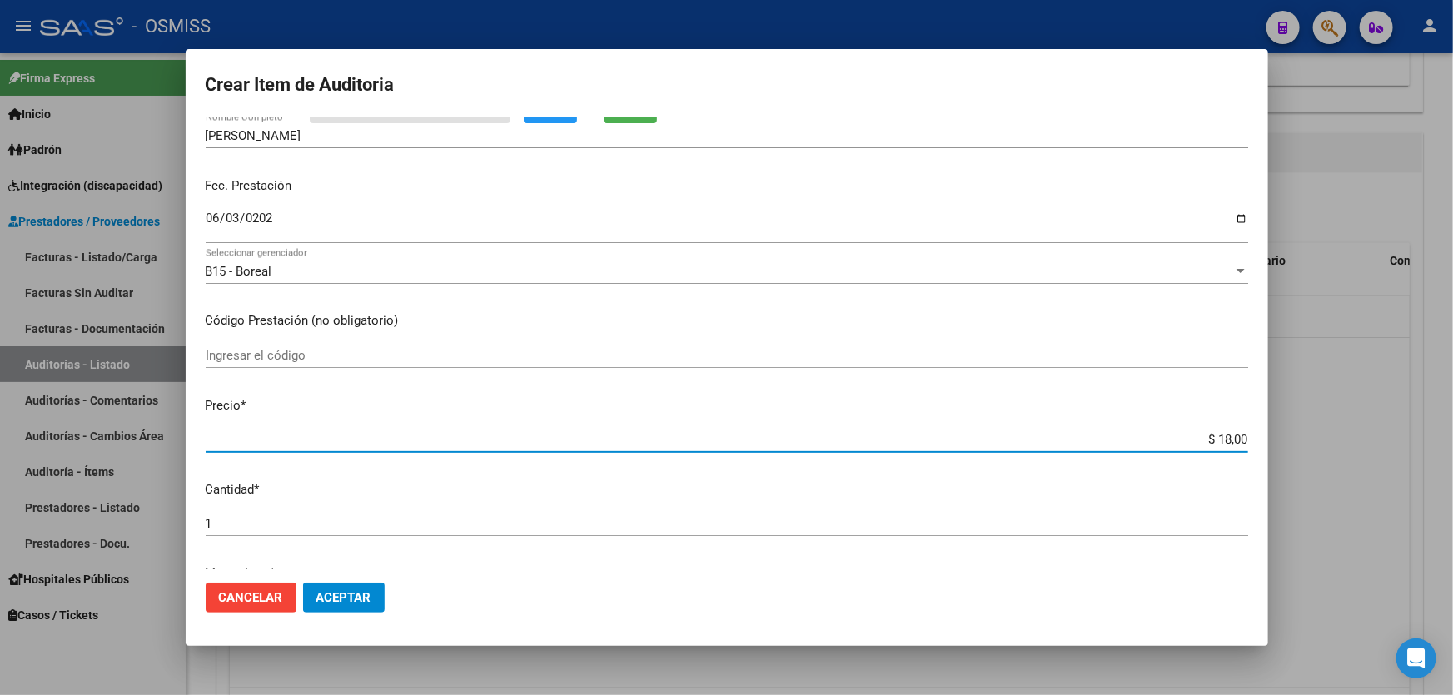
type input "$ 180,00"
type input "$ 1.800,00"
type input "$ 18.000,00"
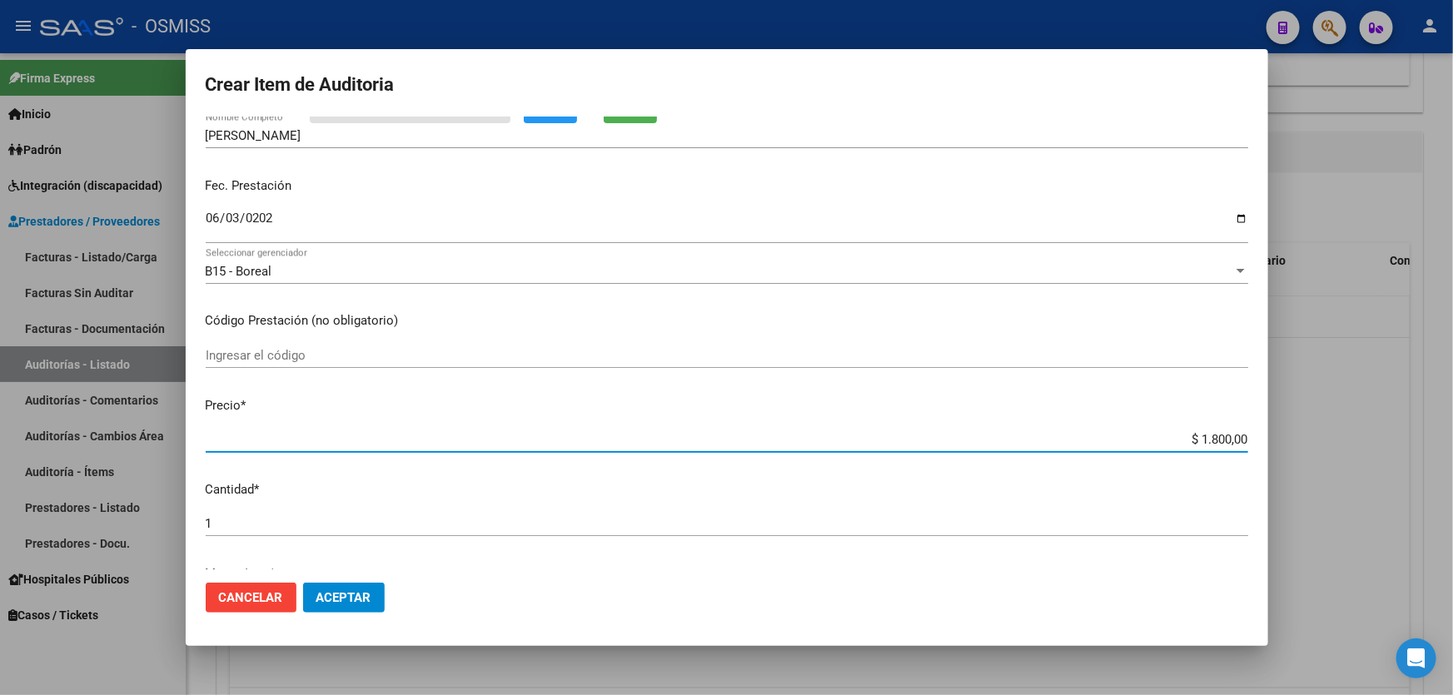
type input "$ 18.000,00"
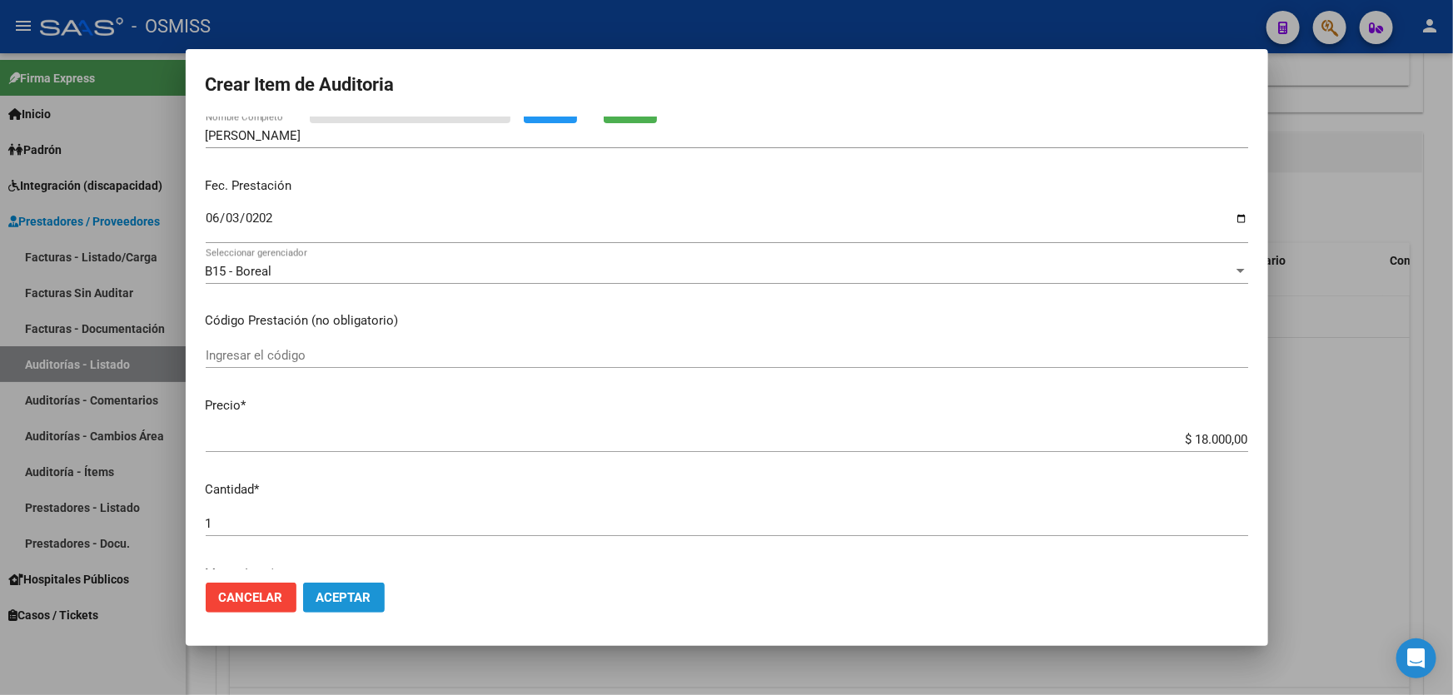
click at [366, 604] on span "Aceptar" at bounding box center [343, 597] width 55 height 15
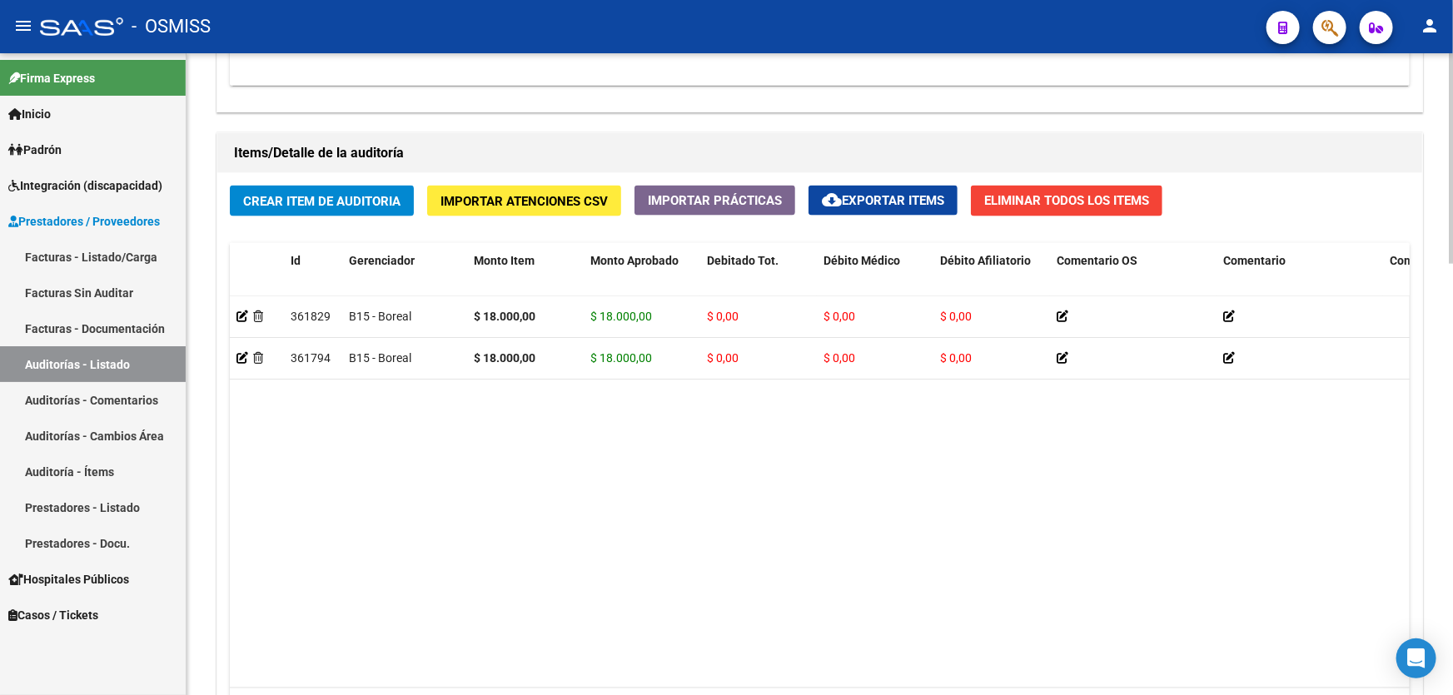
click at [679, 484] on datatable-body "361829 B15 - Boreal $ 18.000,00 $ 18.000,00 $ 0,00 $ 0,00 $ 0,00 20359268964 35…" at bounding box center [820, 492] width 1180 height 392
click at [350, 199] on span "Crear Item de Auditoria" at bounding box center [321, 201] width 157 height 15
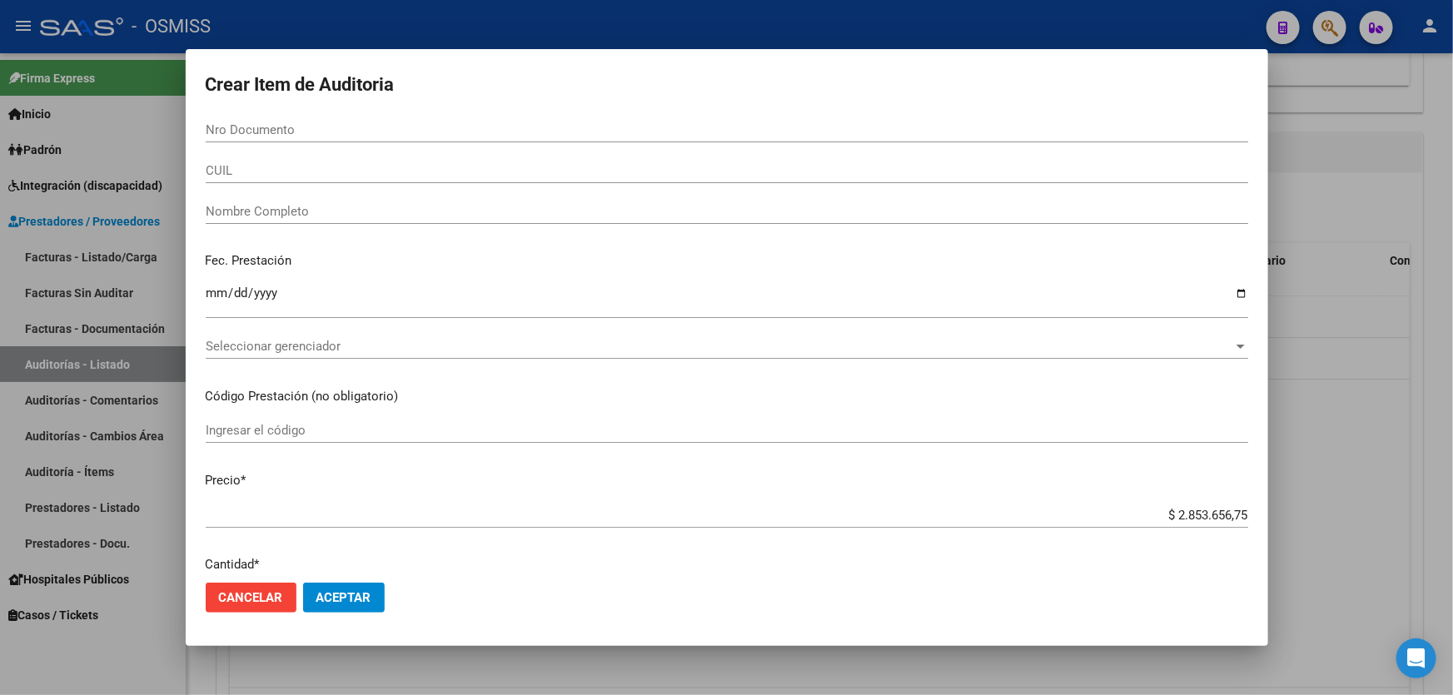
click at [1284, 444] on div at bounding box center [726, 347] width 1453 height 695
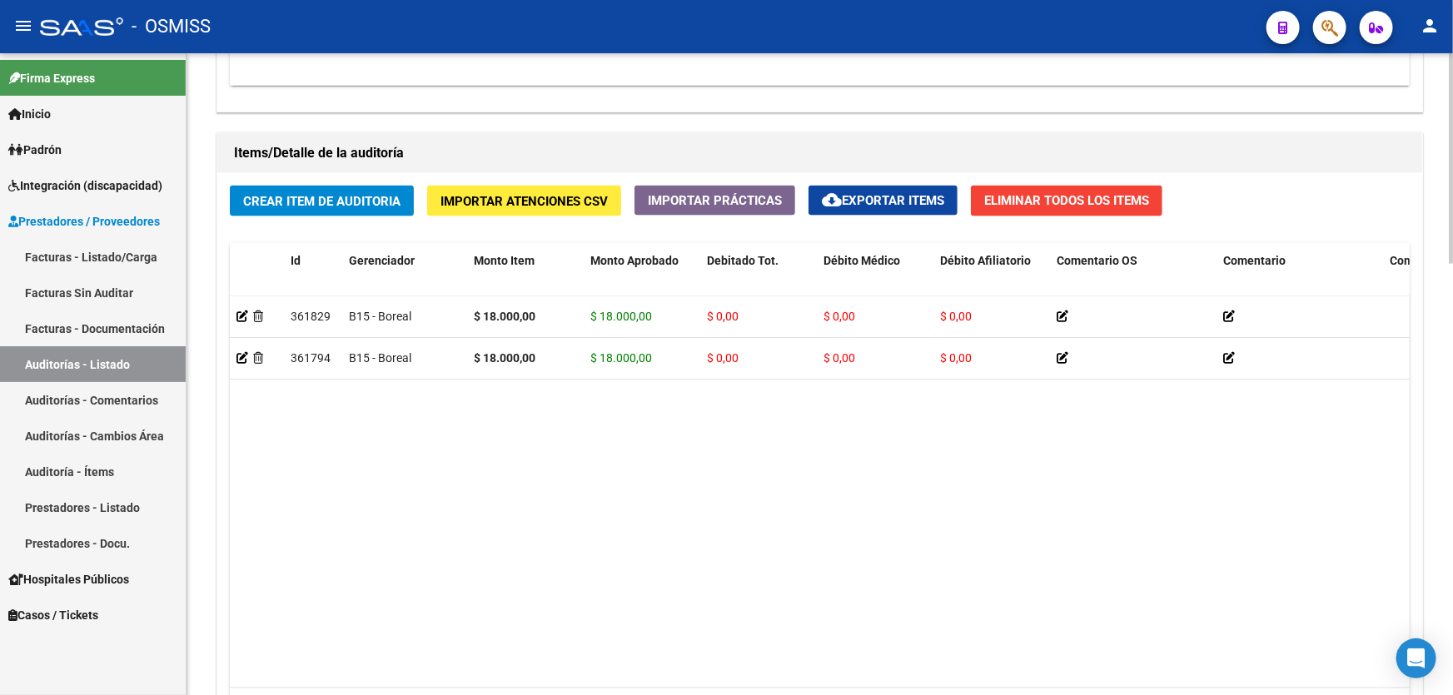
click at [302, 448] on datatable-body "361829 B15 - Boreal $ 18.000,00 $ 18.000,00 $ 0,00 $ 0,00 $ 0,00 20359268964 35…" at bounding box center [820, 492] width 1180 height 392
